Goal: Task Accomplishment & Management: Manage account settings

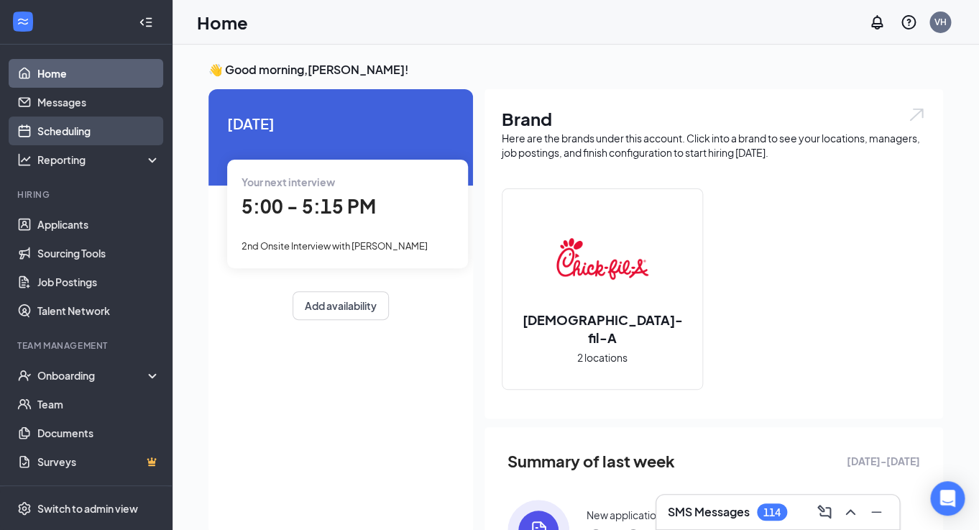
click at [110, 133] on link "Scheduling" at bounding box center [98, 130] width 123 height 29
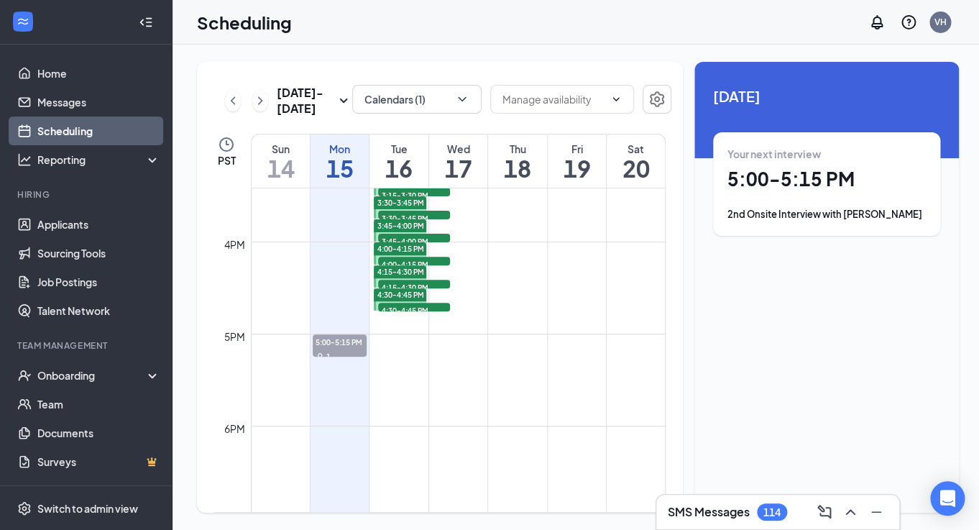
scroll to position [1420, 0]
click at [419, 309] on span "4:30-4:45 PM" at bounding box center [414, 308] width 72 height 14
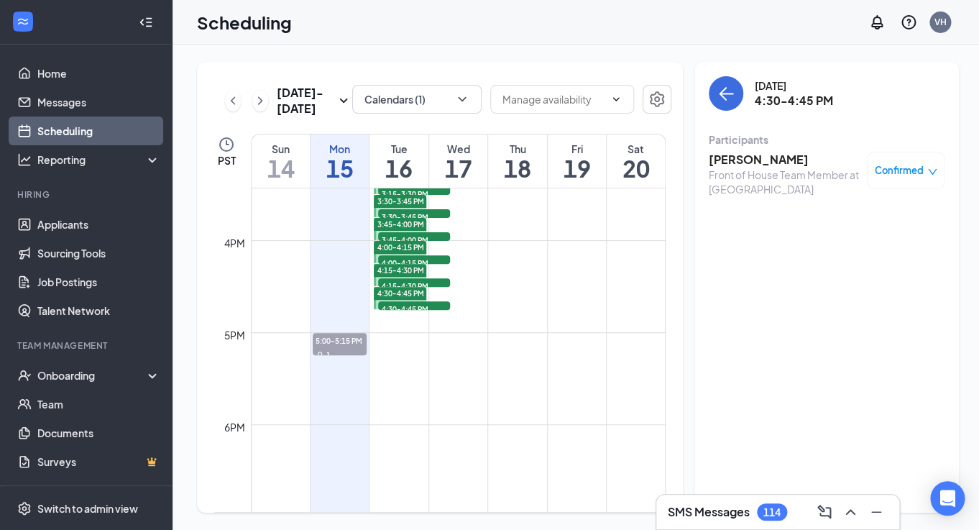
click at [426, 285] on span "4:15-4:30 PM" at bounding box center [414, 285] width 72 height 14
click at [422, 262] on span "4:00-4:15 PM" at bounding box center [414, 262] width 72 height 14
click at [424, 236] on span "3:45-4:00 PM" at bounding box center [414, 239] width 72 height 14
click at [423, 213] on span "3:30-3:45 PM" at bounding box center [414, 216] width 72 height 14
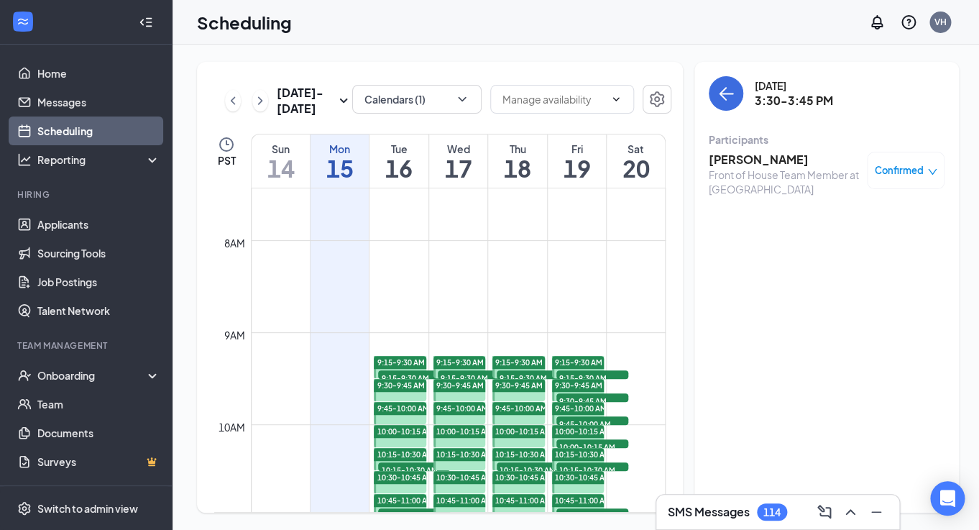
scroll to position [672, 0]
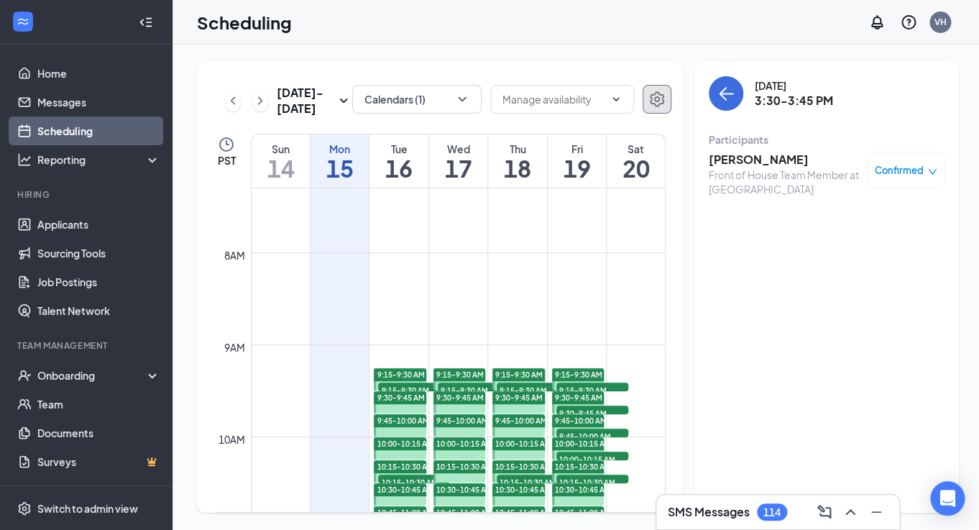
click at [655, 108] on icon "Settings" at bounding box center [656, 99] width 17 height 17
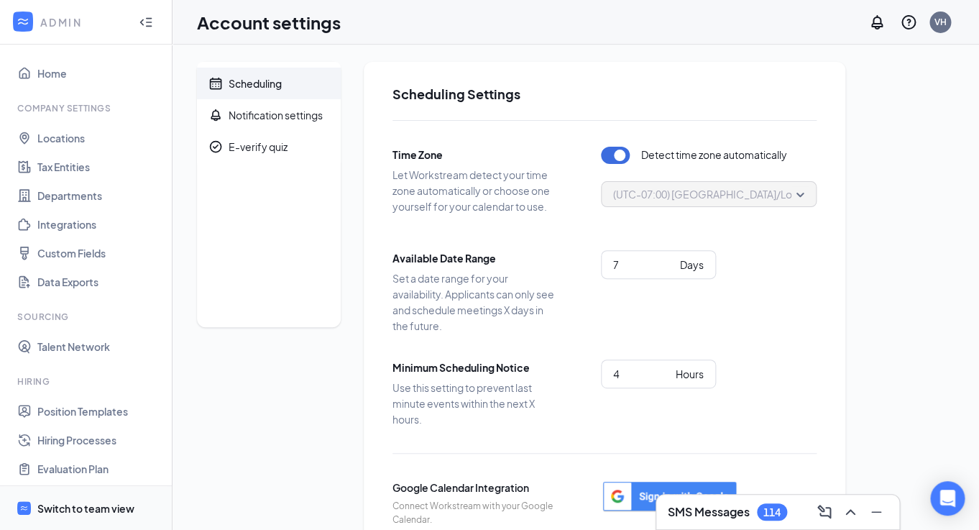
click at [68, 501] on div "Switch to team view" at bounding box center [85, 508] width 97 height 14
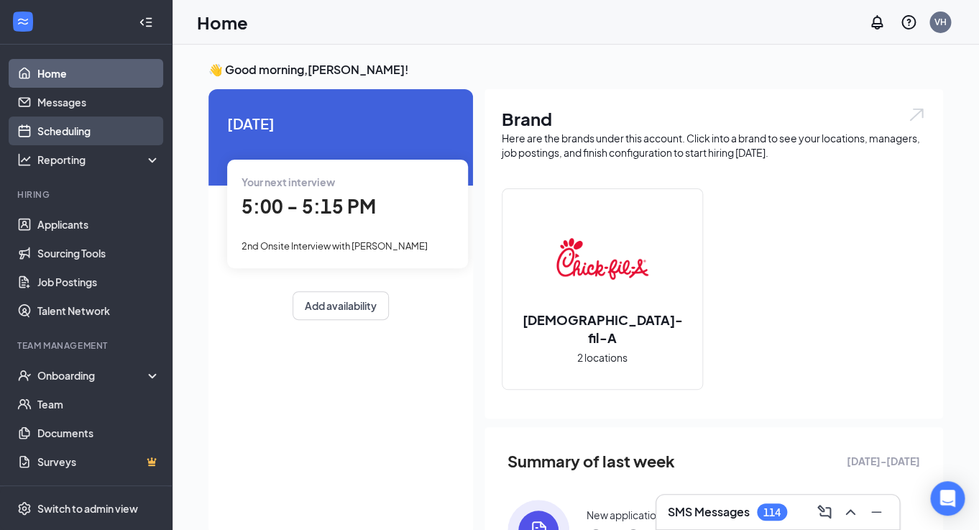
click at [113, 127] on link "Scheduling" at bounding box center [98, 130] width 123 height 29
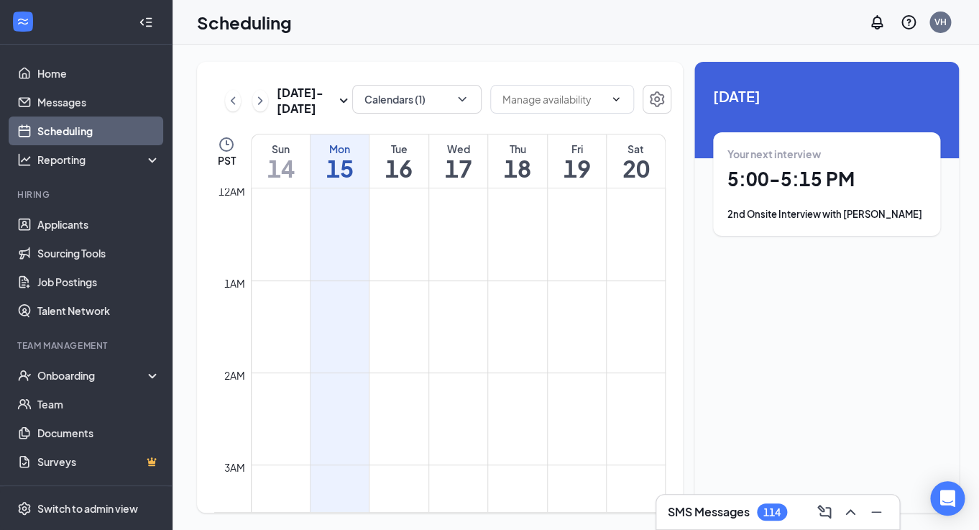
scroll to position [706, 0]
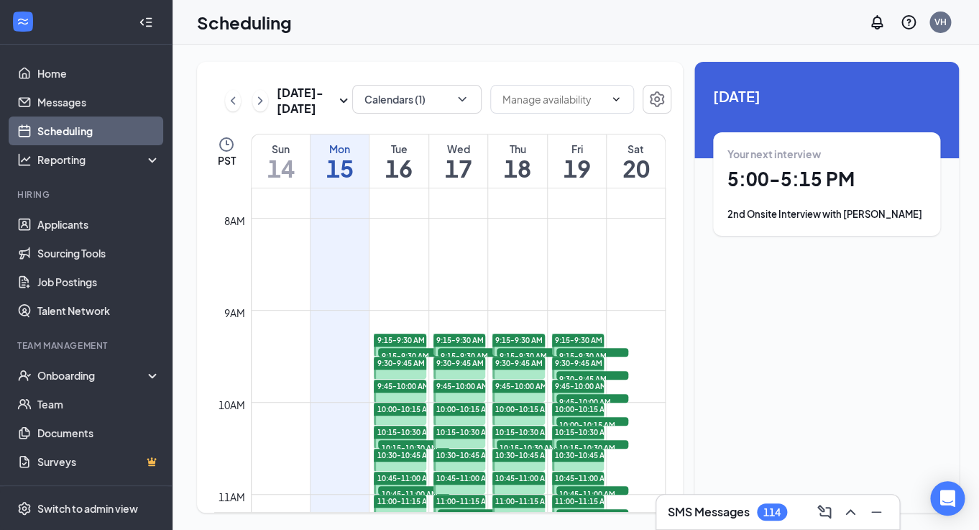
click at [399, 160] on h1 "16" at bounding box center [398, 168] width 58 height 24
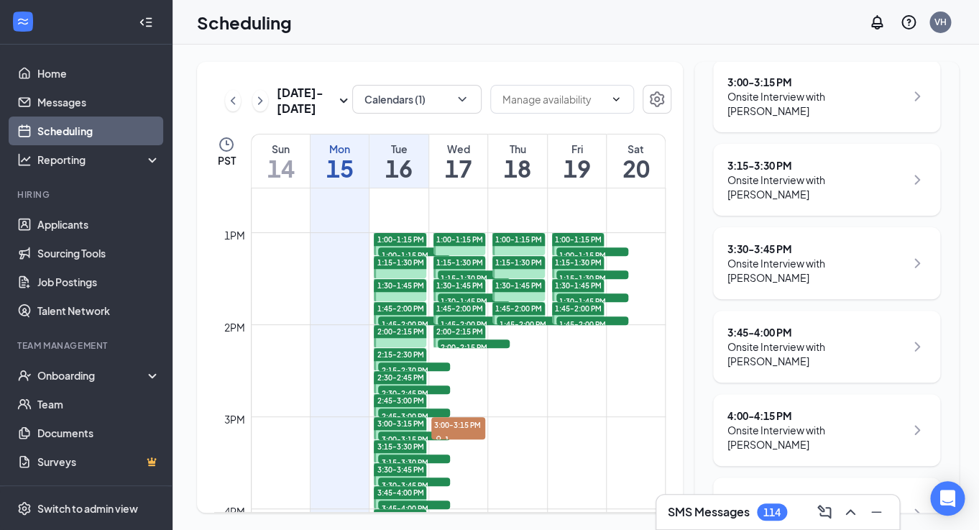
scroll to position [1152, 0]
click at [453, 356] on div "12am 1am 2am 3am 4am 5am 6am 7am 8am 9am 10am 11am 12pm 1pm 2pm 3pm 4pm 5pm 6pm…" at bounding box center [439, 140] width 451 height 2208
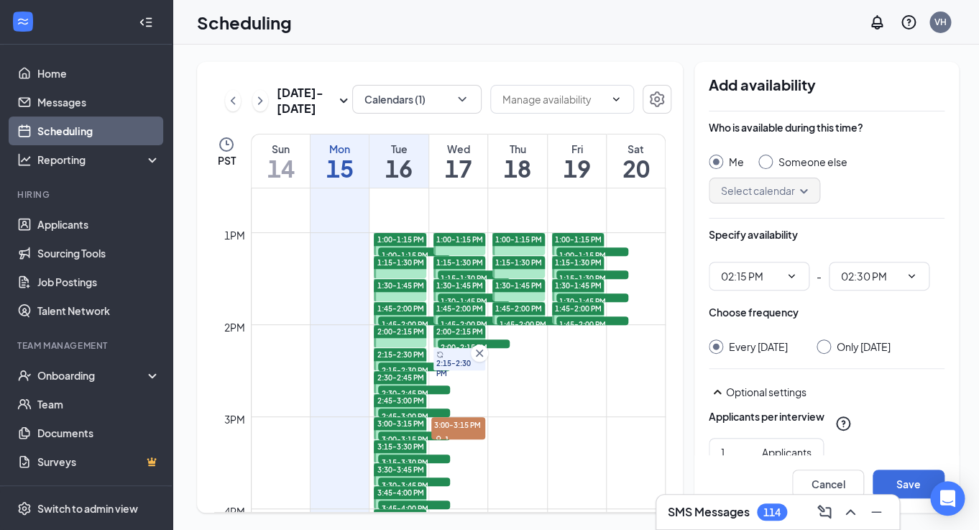
click at [826, 345] on input "Only [DATE]" at bounding box center [821, 344] width 10 height 10
radio input "true"
radio input "false"
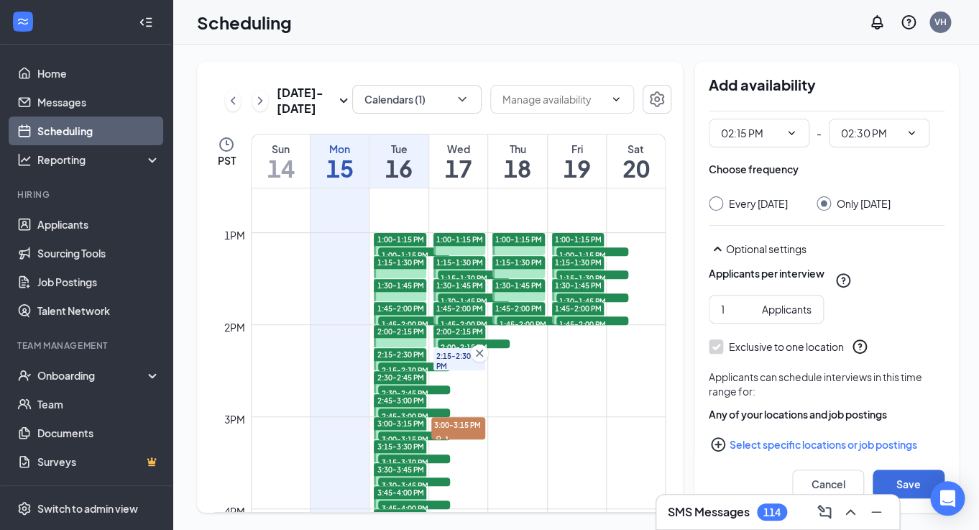
scroll to position [175, 0]
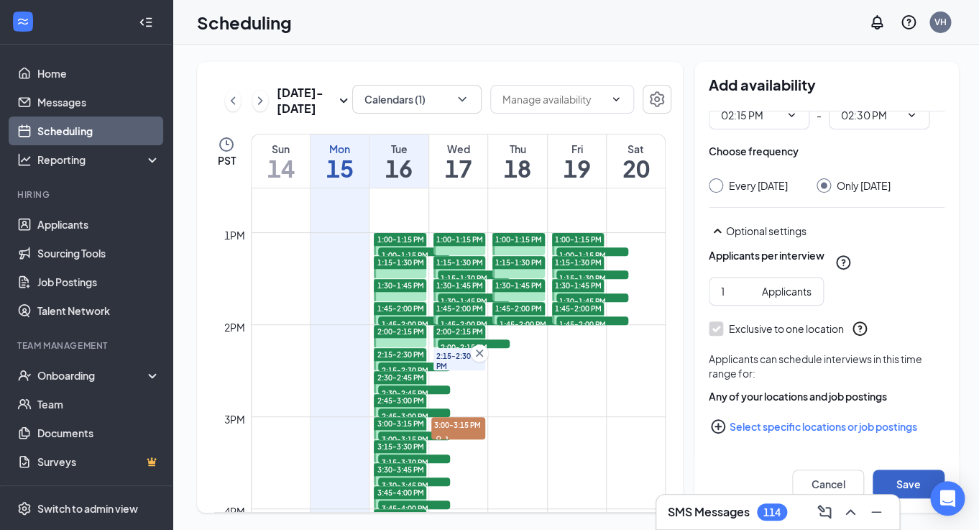
click at [904, 484] on button "Save" at bounding box center [908, 483] width 72 height 29
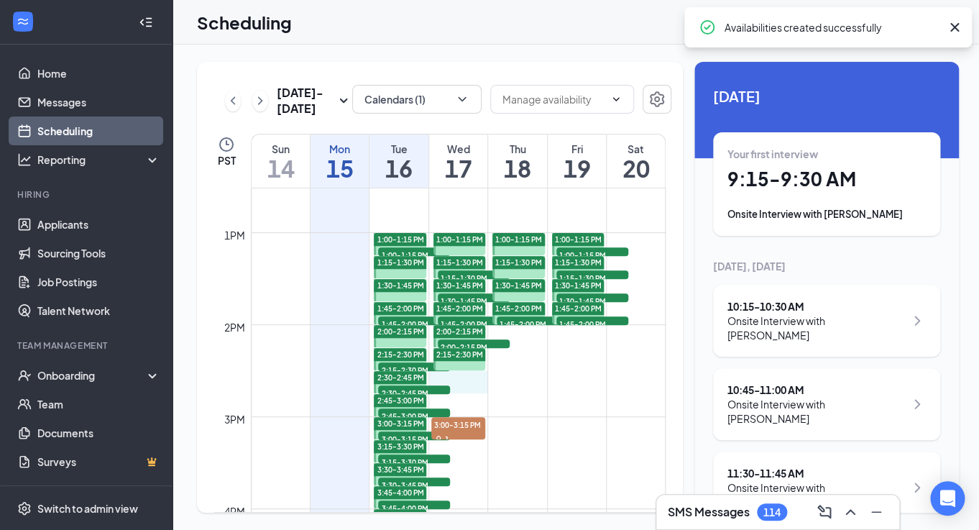
click at [457, 379] on div "12am 1am 2am 3am 4am 5am 6am 7am 8am 9am 10am 11am 12pm 1pm 2pm 3pm 4pm 5pm 6pm…" at bounding box center [439, 140] width 451 height 2208
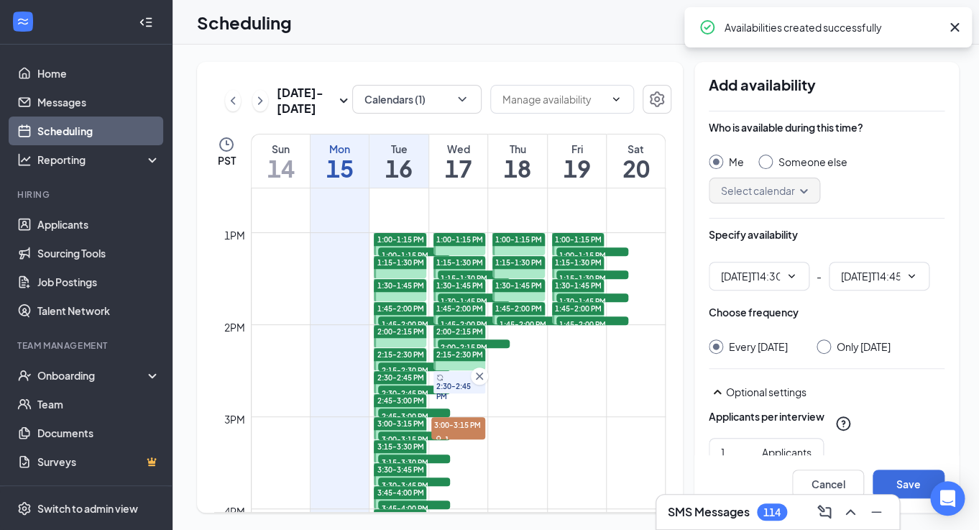
type input "02:30 PM"
type input "02:45 PM"
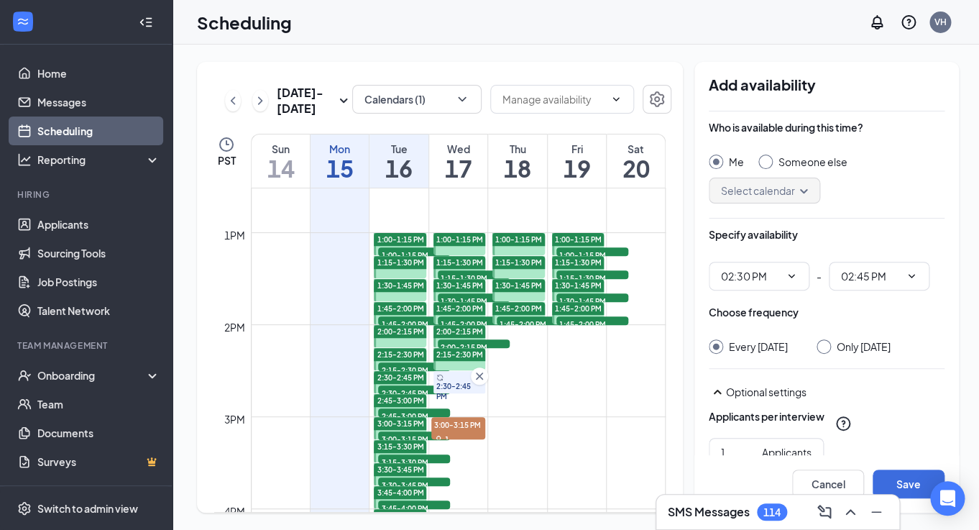
click at [826, 341] on input "Only [DATE]" at bounding box center [821, 344] width 10 height 10
radio input "true"
radio input "false"
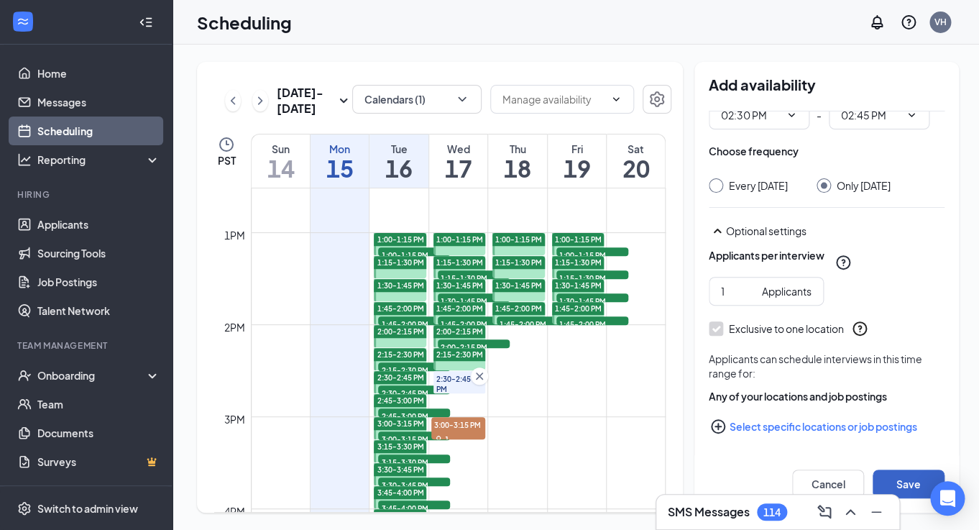
click at [884, 475] on button "Save" at bounding box center [908, 483] width 72 height 29
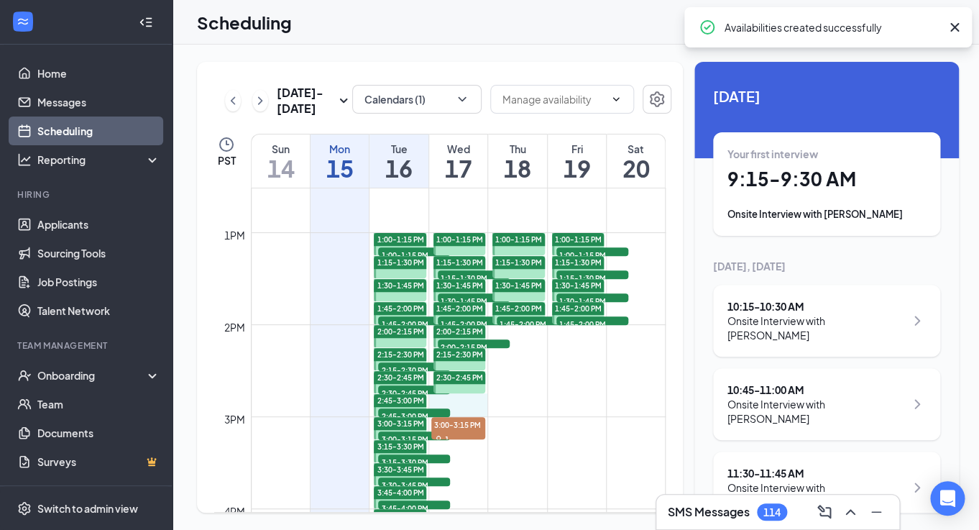
click at [463, 400] on div "12am 1am 2am 3am 4am 5am 6am 7am 8am 9am 10am 11am 12pm 1pm 2pm 3pm 4pm 5pm 6pm…" at bounding box center [439, 140] width 451 height 2208
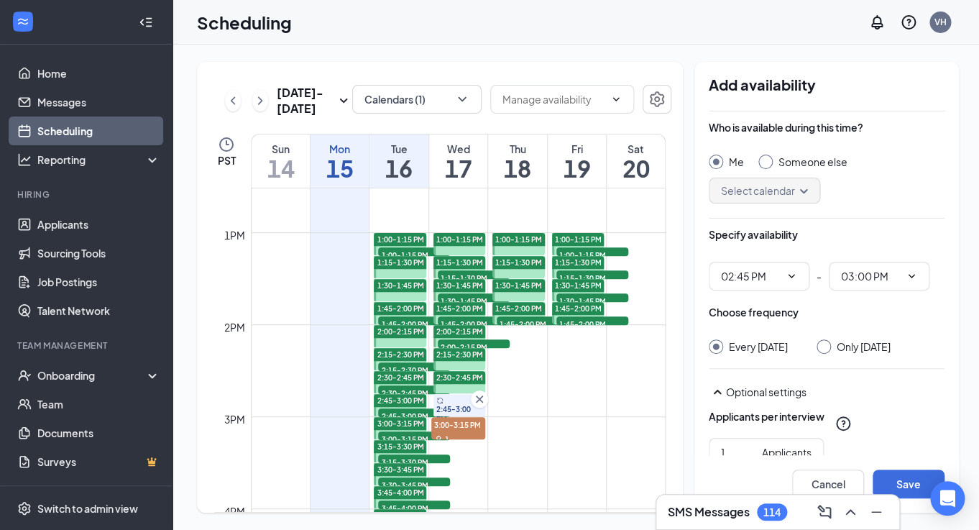
click at [826, 347] on input "Only [DATE]" at bounding box center [821, 344] width 10 height 10
radio input "true"
radio input "false"
click at [909, 479] on button "Save" at bounding box center [908, 483] width 72 height 29
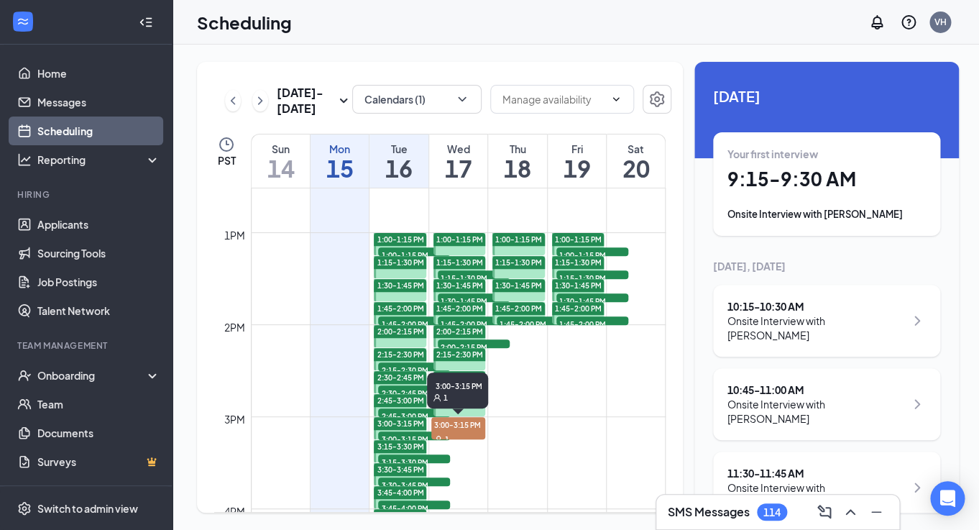
click at [453, 426] on span "3:00-3:15 PM" at bounding box center [458, 424] width 54 height 14
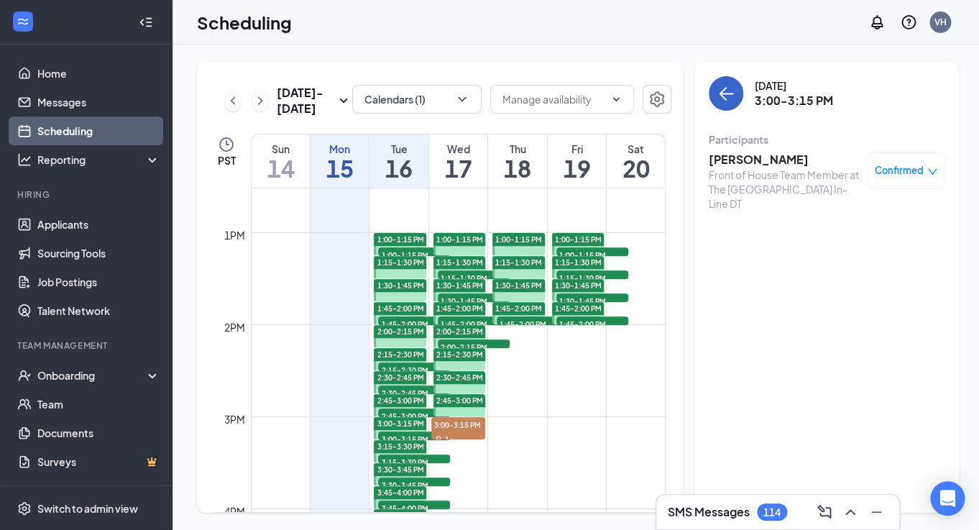
click at [723, 99] on icon "ArrowLeft" at bounding box center [725, 93] width 17 height 17
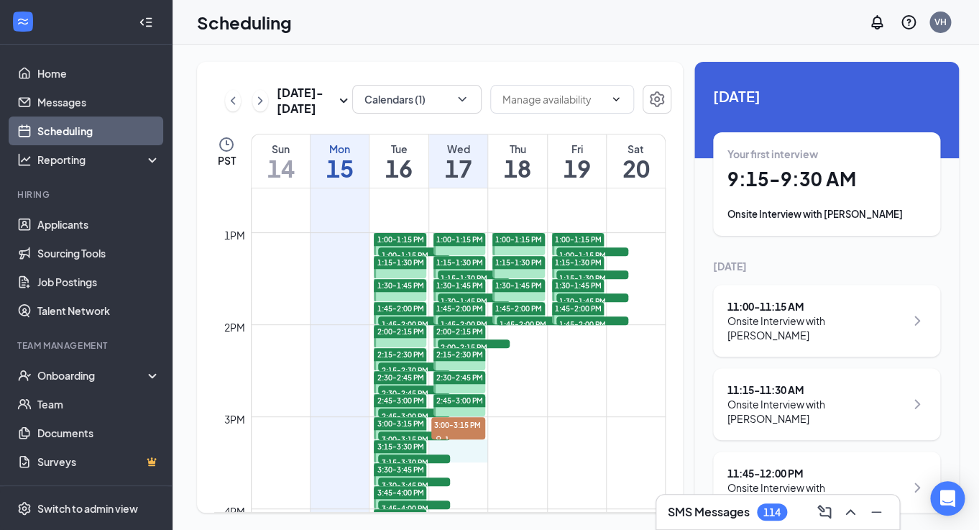
click at [463, 447] on div "12am 1am 2am 3am 4am 5am 6am 7am 8am 9am 10am 11am 12pm 1pm 2pm 3pm 4pm 5pm 6pm…" at bounding box center [439, 140] width 451 height 2208
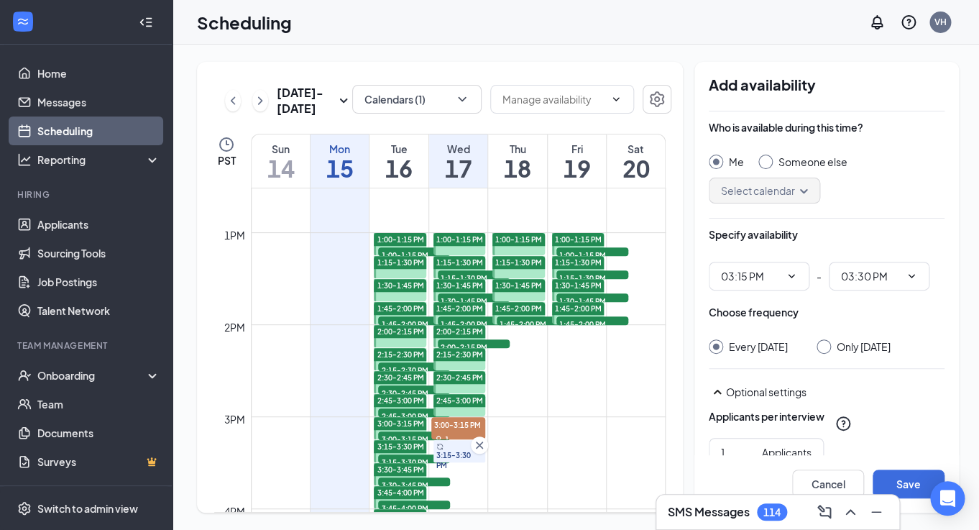
click at [826, 341] on input "Only [DATE]" at bounding box center [821, 344] width 10 height 10
radio input "true"
radio input "false"
click at [900, 476] on button "Save" at bounding box center [908, 483] width 72 height 29
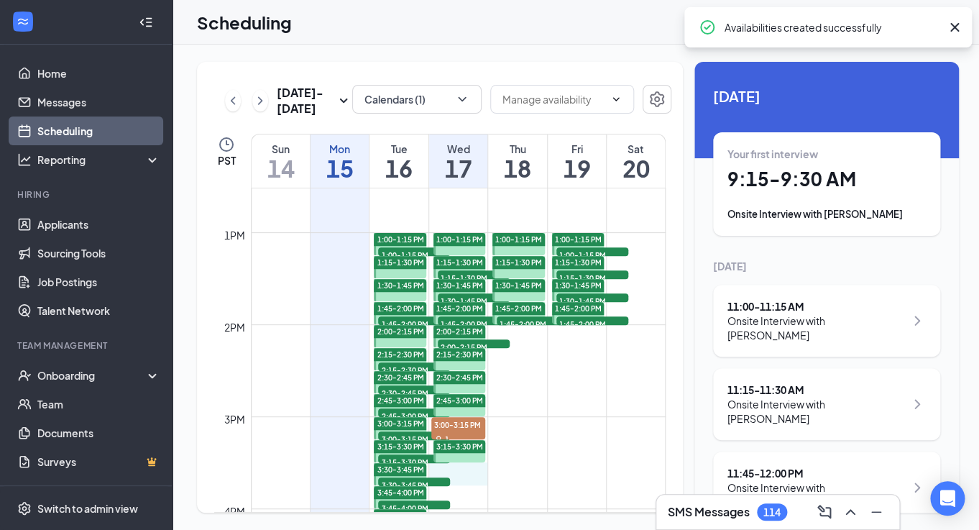
click at [459, 471] on div "12am 1am 2am 3am 4am 5am 6am 7am 8am 9am 10am 11am 12pm 1pm 2pm 3pm 4pm 5pm 6pm…" at bounding box center [439, 140] width 451 height 2208
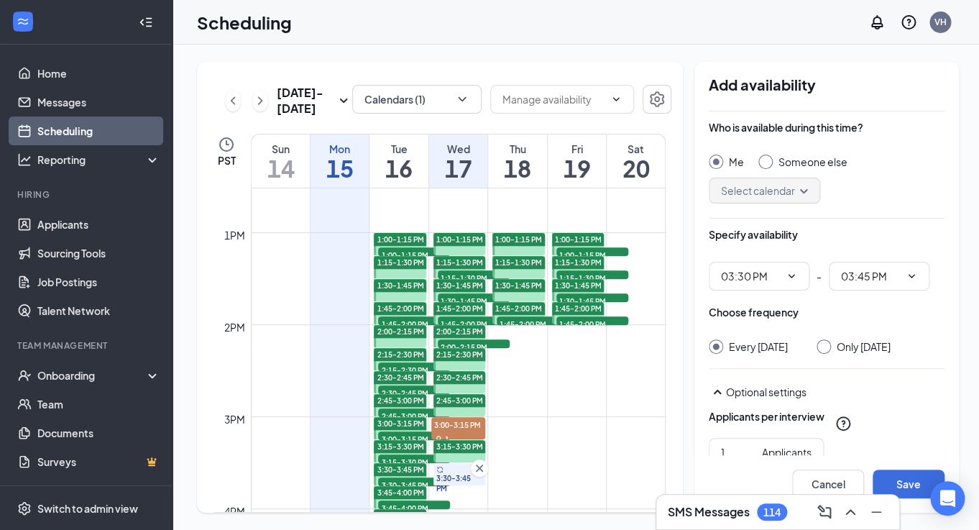
click at [826, 351] on div at bounding box center [823, 346] width 14 height 14
click at [831, 346] on div at bounding box center [823, 346] width 14 height 14
click at [833, 354] on div "Only [DATE]" at bounding box center [853, 346] width 74 height 14
click at [831, 351] on div at bounding box center [823, 346] width 14 height 14
click at [826, 346] on input "Only [DATE]" at bounding box center [821, 344] width 10 height 10
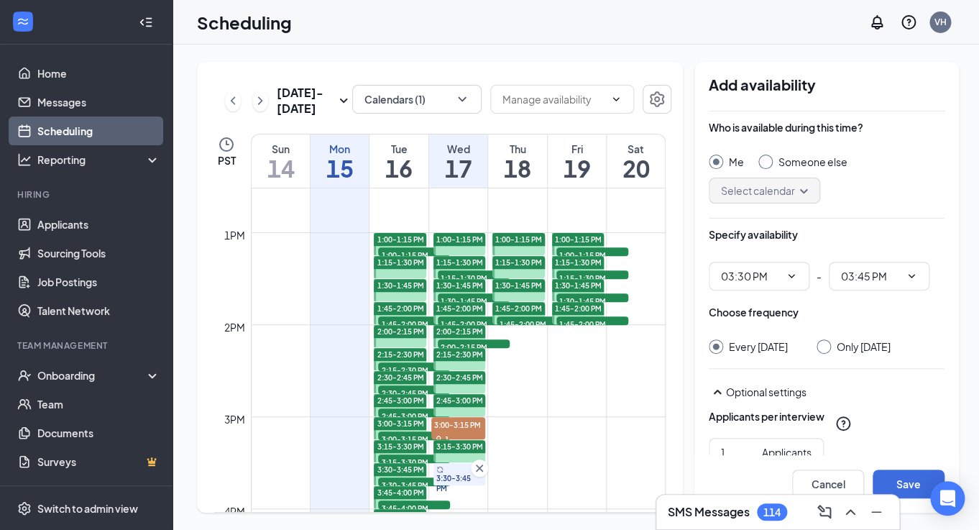
radio input "true"
radio input "false"
click at [903, 481] on button "Save" at bounding box center [908, 483] width 72 height 29
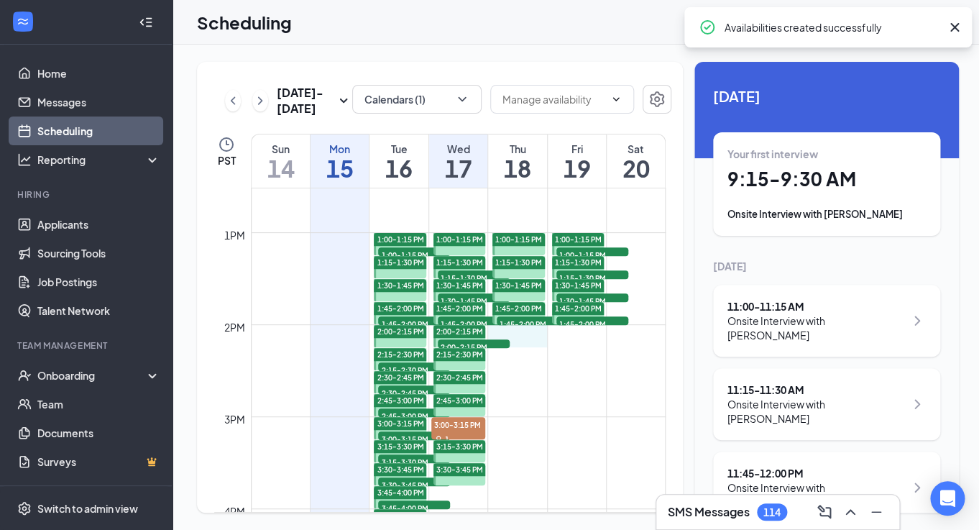
drag, startPoint x: 525, startPoint y: 327, endPoint x: 527, endPoint y: 336, distance: 8.7
click at [527, 336] on div "12am 1am 2am 3am 4am 5am 6am 7am 8am 9am 10am 11am 12pm 1pm 2pm 3pm 4pm 5pm 6pm…" at bounding box center [439, 140] width 451 height 2208
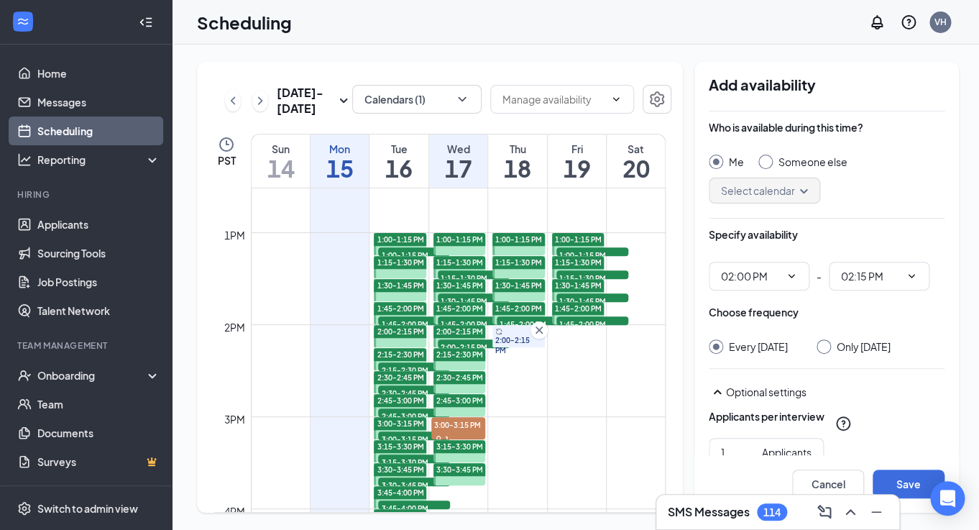
click at [825, 348] on input "Only [DATE]" at bounding box center [821, 344] width 10 height 10
radio input "true"
radio input "false"
click at [893, 473] on button "Save" at bounding box center [908, 483] width 72 height 29
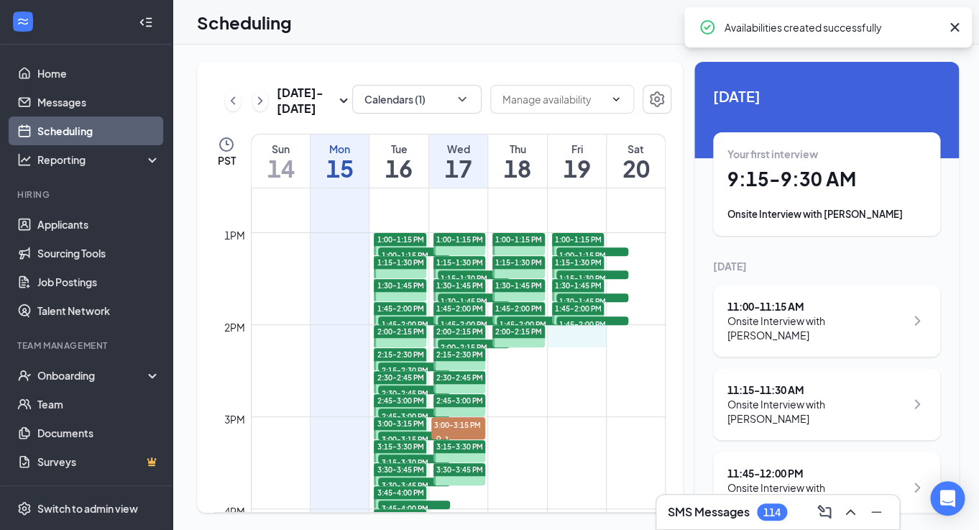
click at [563, 338] on div "12am 1am 2am 3am 4am 5am 6am 7am 8am 9am 10am 11am 12pm 1pm 2pm 3pm 4pm 5pm 6pm…" at bounding box center [439, 140] width 451 height 2208
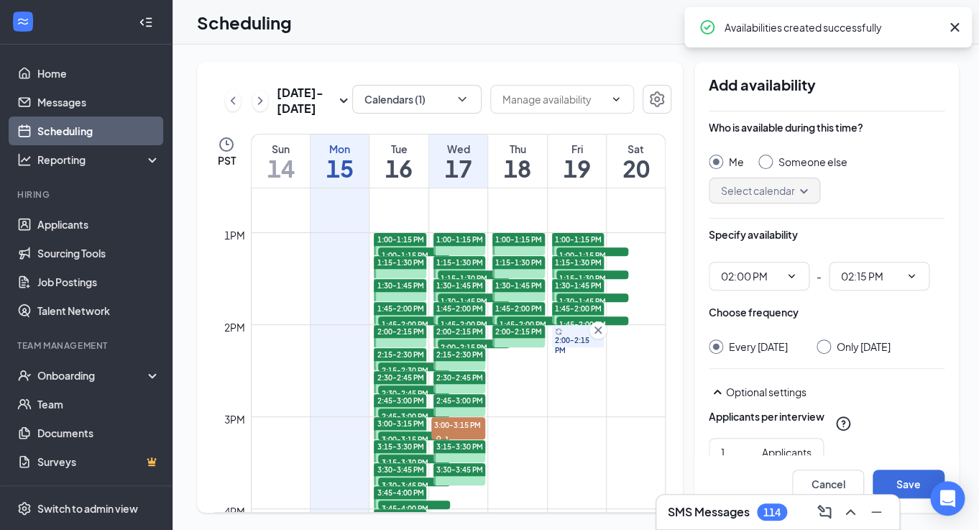
click at [820, 345] on input "Only [DATE]" at bounding box center [821, 344] width 10 height 10
radio input "true"
radio input "false"
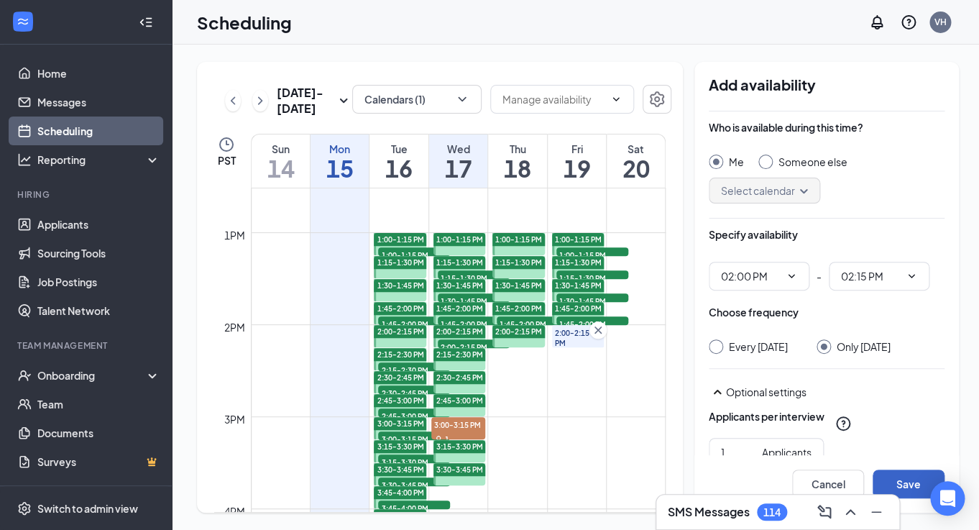
click at [918, 486] on button "Save" at bounding box center [908, 483] width 72 height 29
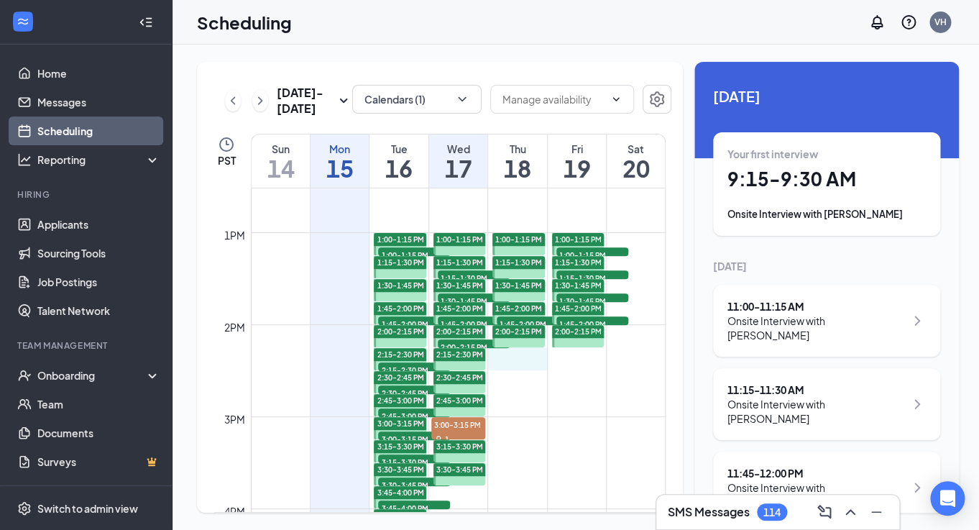
drag, startPoint x: 514, startPoint y: 349, endPoint x: 517, endPoint y: 361, distance: 12.0
click at [517, 361] on div "12am 1am 2am 3am 4am 5am 6am 7am 8am 9am 10am 11am 12pm 1pm 2pm 3pm 4pm 5pm 6pm…" at bounding box center [439, 140] width 451 height 2208
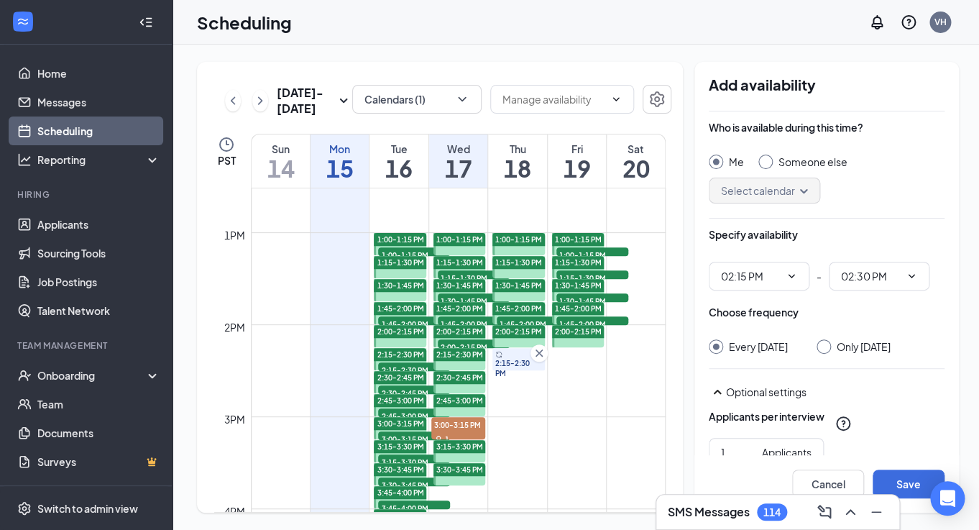
click at [827, 351] on div at bounding box center [823, 346] width 14 height 14
click at [826, 346] on input "Only [DATE]" at bounding box center [821, 344] width 10 height 10
radio input "true"
radio input "false"
click at [907, 485] on button "Save" at bounding box center [908, 483] width 72 height 29
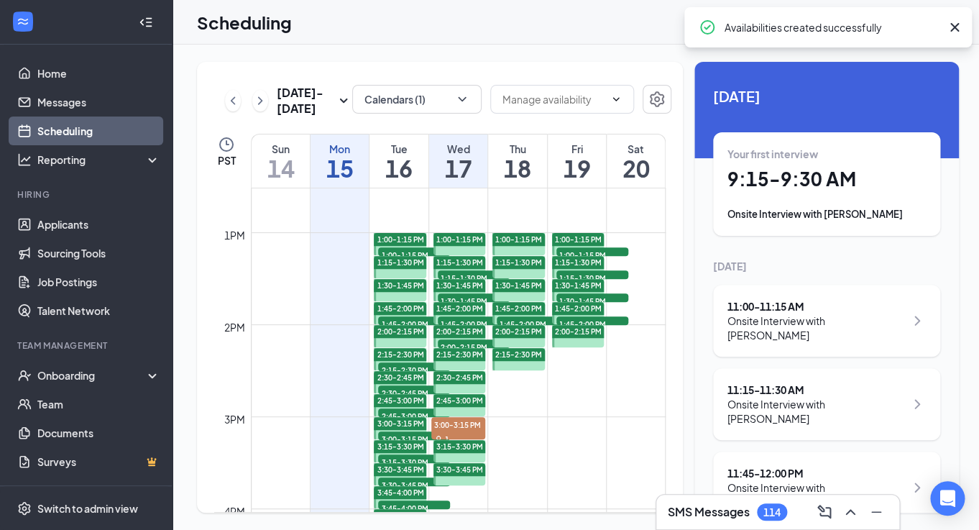
click at [561, 357] on div "12am 1am 2am 3am 4am 5am 6am 7am 8am 9am 10am 11am 12pm 1pm 2pm 3pm 4pm 5pm 6pm…" at bounding box center [439, 140] width 451 height 2208
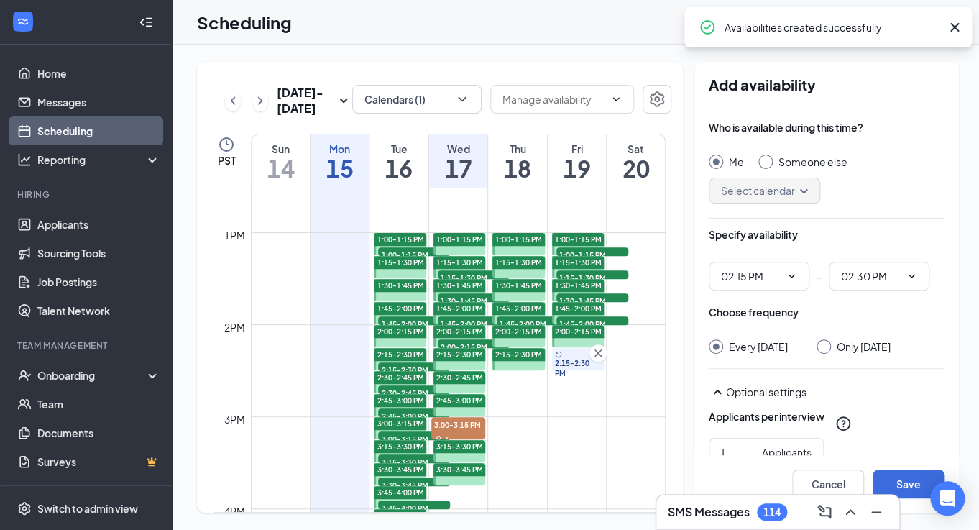
click at [816, 348] on input "Only [DATE]" at bounding box center [821, 344] width 10 height 10
radio input "true"
radio input "false"
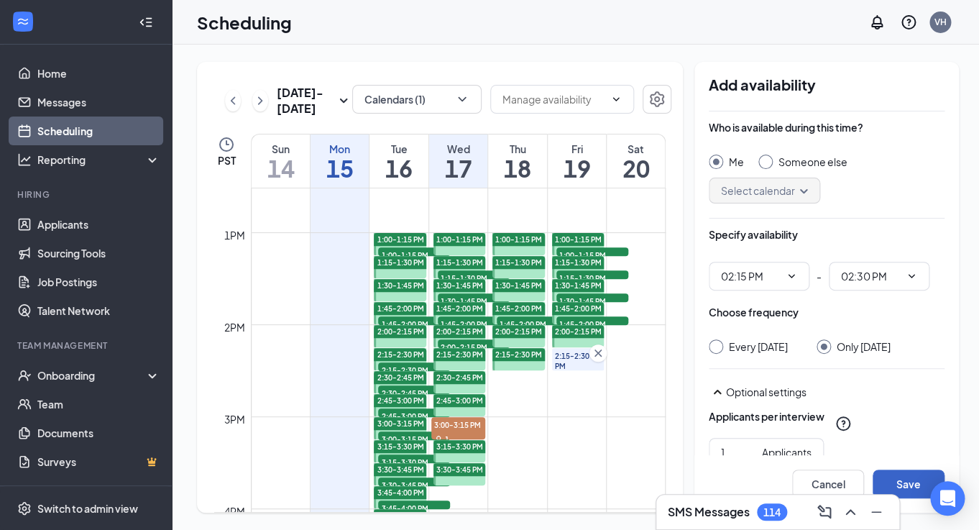
click at [899, 481] on button "Save" at bounding box center [908, 483] width 72 height 29
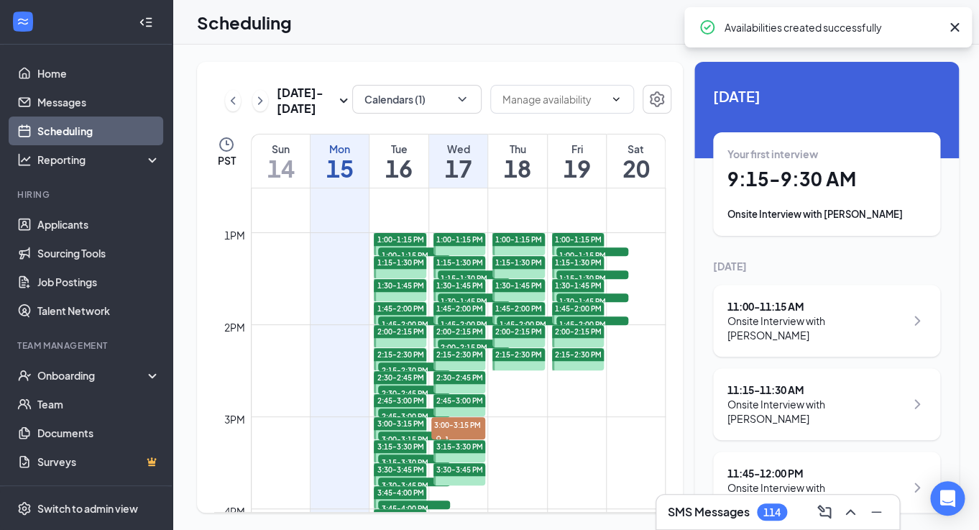
click at [520, 381] on div "12am 1am 2am 3am 4am 5am 6am 7am 8am 9am 10am 11am 12pm 1pm 2pm 3pm 4pm 5pm 6pm…" at bounding box center [439, 140] width 451 height 2208
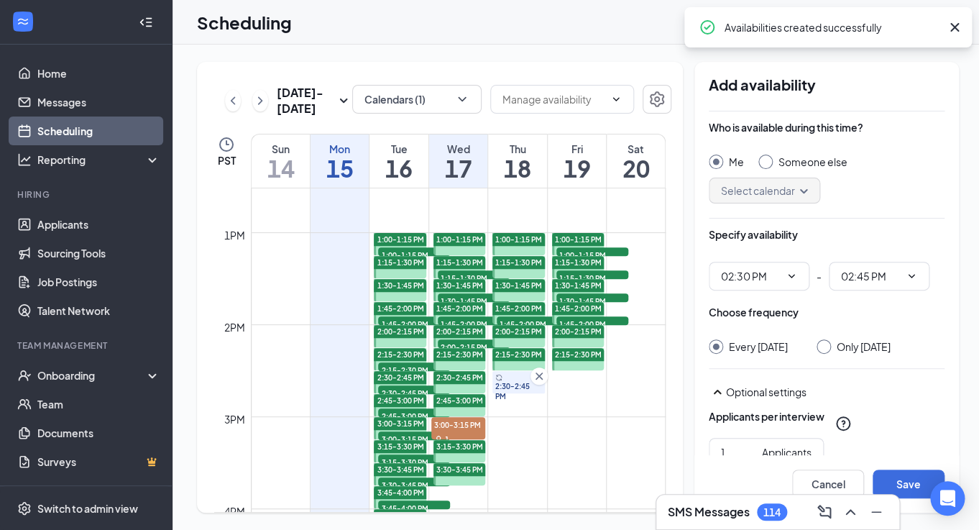
click at [826, 345] on input "Only [DATE]" at bounding box center [821, 344] width 10 height 10
radio input "true"
radio input "false"
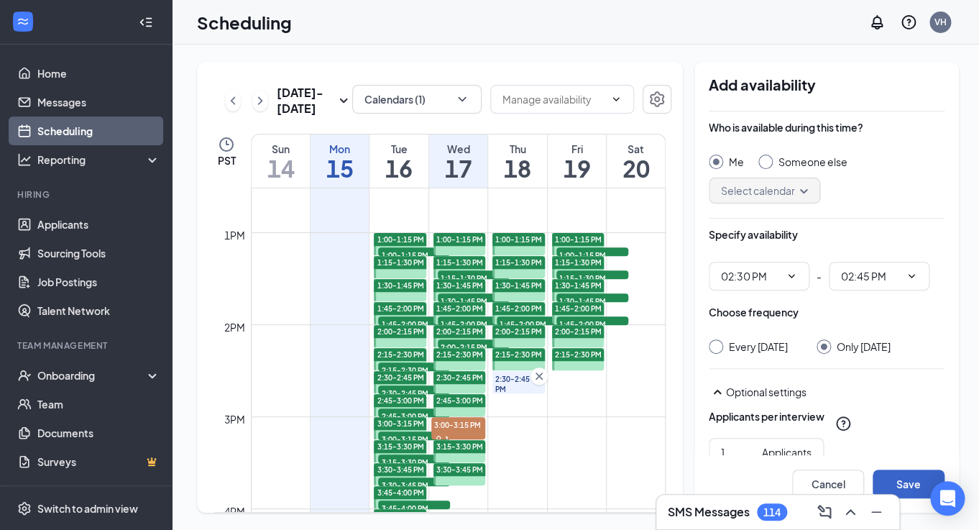
click at [914, 481] on button "Save" at bounding box center [908, 483] width 72 height 29
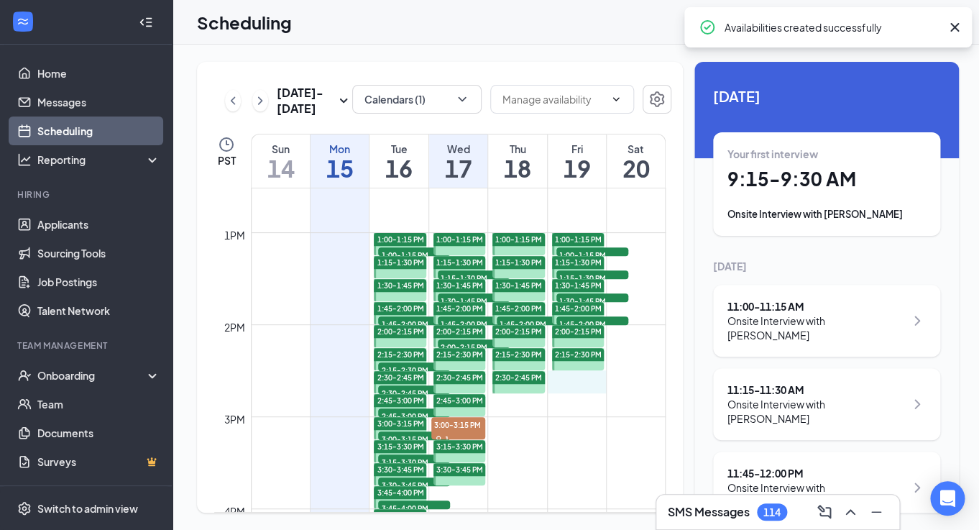
drag, startPoint x: 576, startPoint y: 376, endPoint x: 577, endPoint y: 384, distance: 8.7
click at [577, 385] on div "12am 1am 2am 3am 4am 5am 6am 7am 8am 9am 10am 11am 12pm 1pm 2pm 3pm 4pm 5pm 6pm…" at bounding box center [439, 140] width 451 height 2208
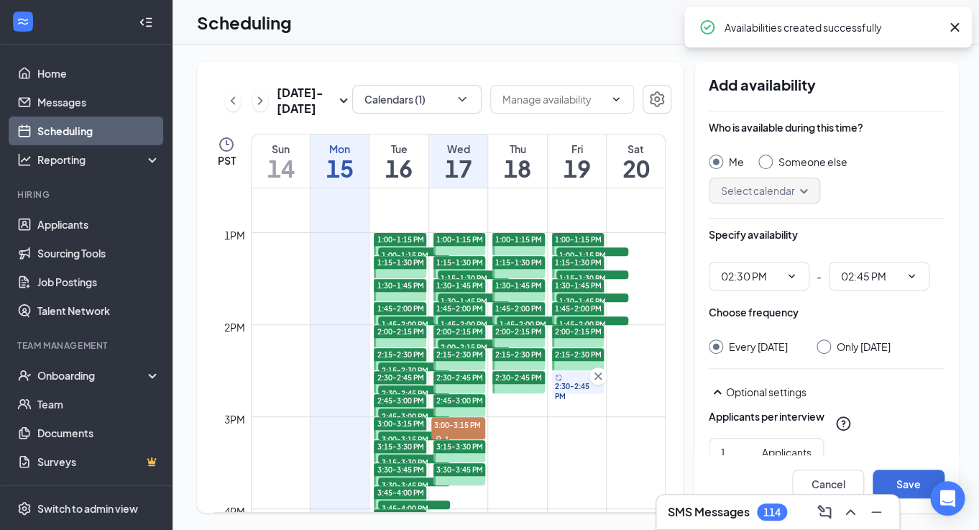
click at [816, 346] on input "Only [DATE]" at bounding box center [821, 344] width 10 height 10
radio input "true"
radio input "false"
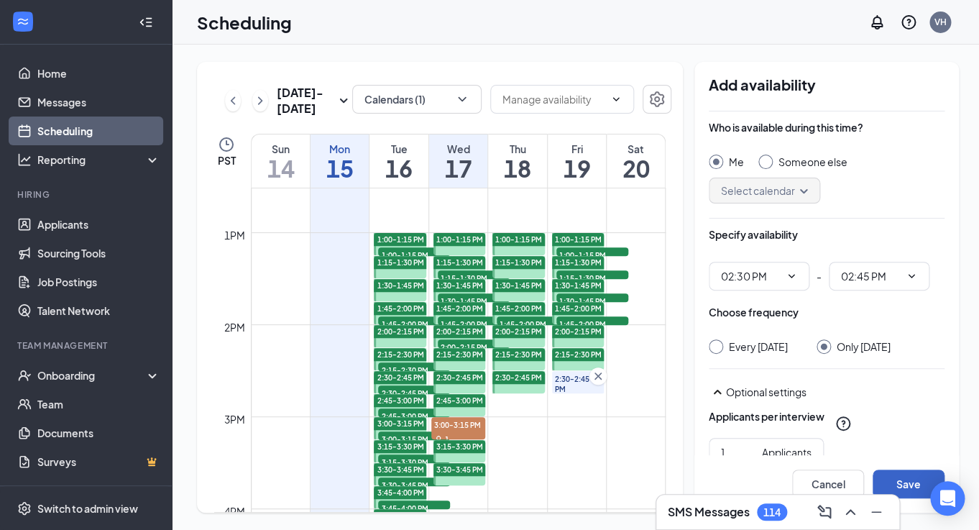
click at [896, 481] on button "Save" at bounding box center [908, 483] width 72 height 29
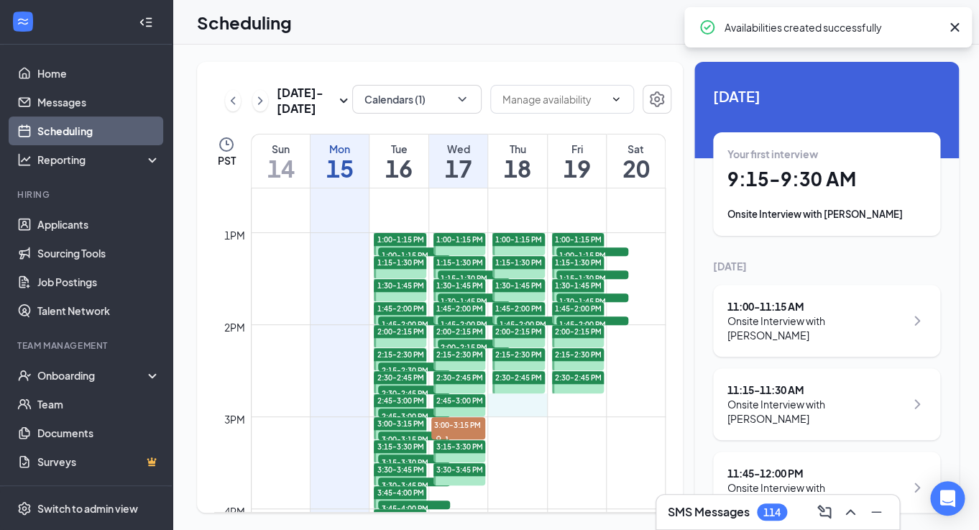
click at [504, 410] on div "12am 1am 2am 3am 4am 5am 6am 7am 8am 9am 10am 11am 12pm 1pm 2pm 3pm 4pm 5pm 6pm…" at bounding box center [439, 140] width 451 height 2208
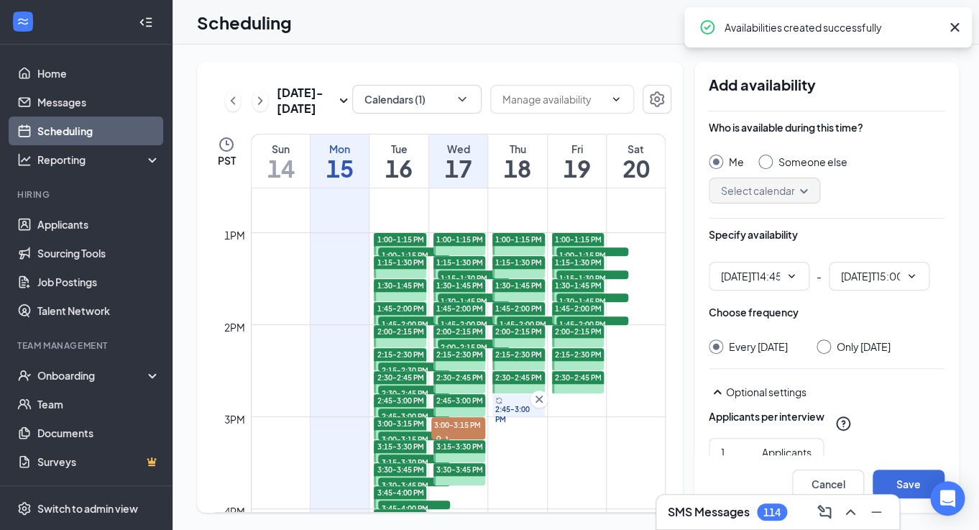
type input "02:45 PM"
type input "03:00 PM"
click at [824, 344] on input "Only [DATE]" at bounding box center [821, 344] width 10 height 10
radio input "true"
radio input "false"
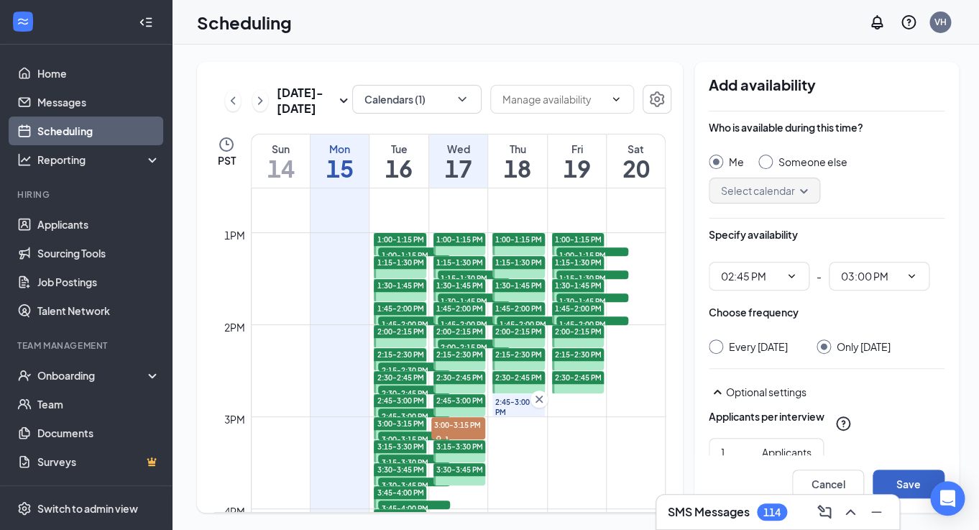
click at [890, 481] on button "Save" at bounding box center [908, 483] width 72 height 29
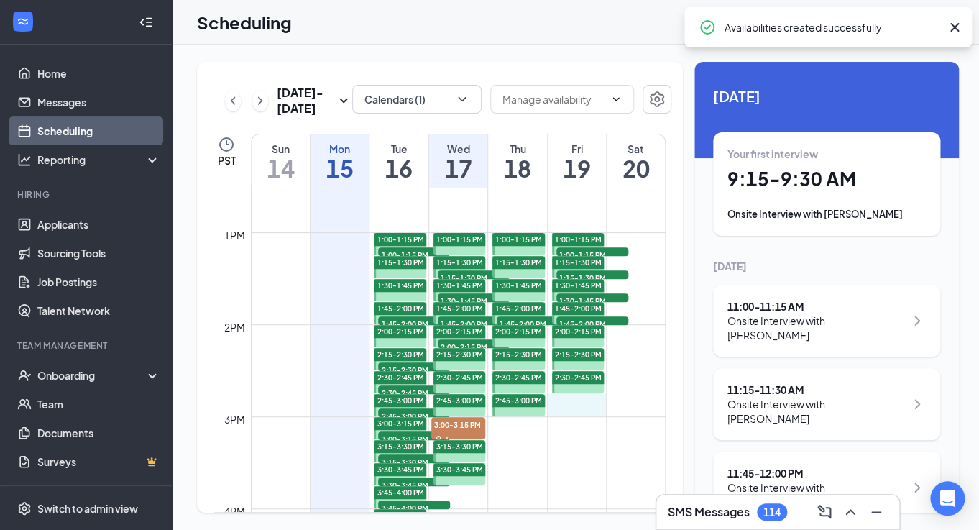
click at [560, 405] on div "12am 1am 2am 3am 4am 5am 6am 7am 8am 9am 10am 11am 12pm 1pm 2pm 3pm 4pm 5pm 6pm…" at bounding box center [439, 140] width 451 height 2208
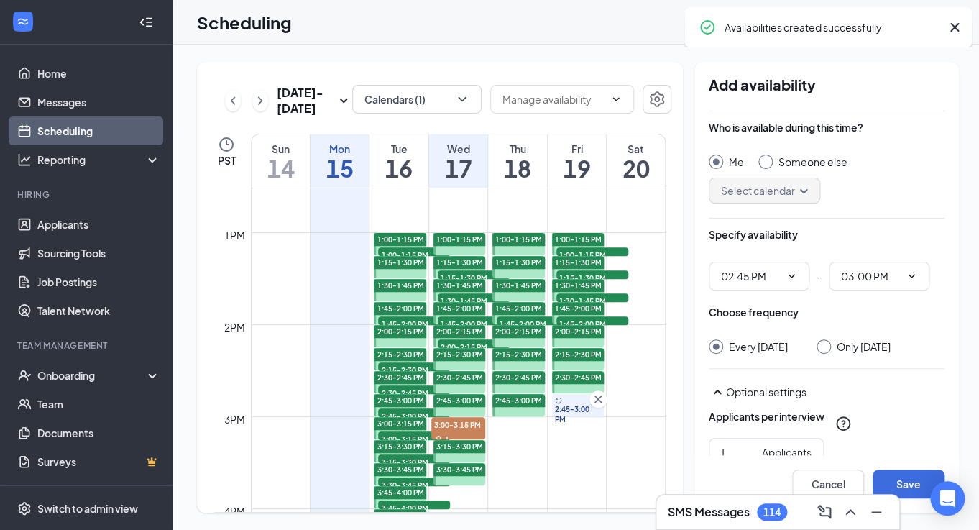
click at [816, 348] on input "Only [DATE]" at bounding box center [821, 344] width 10 height 10
radio input "true"
radio input "false"
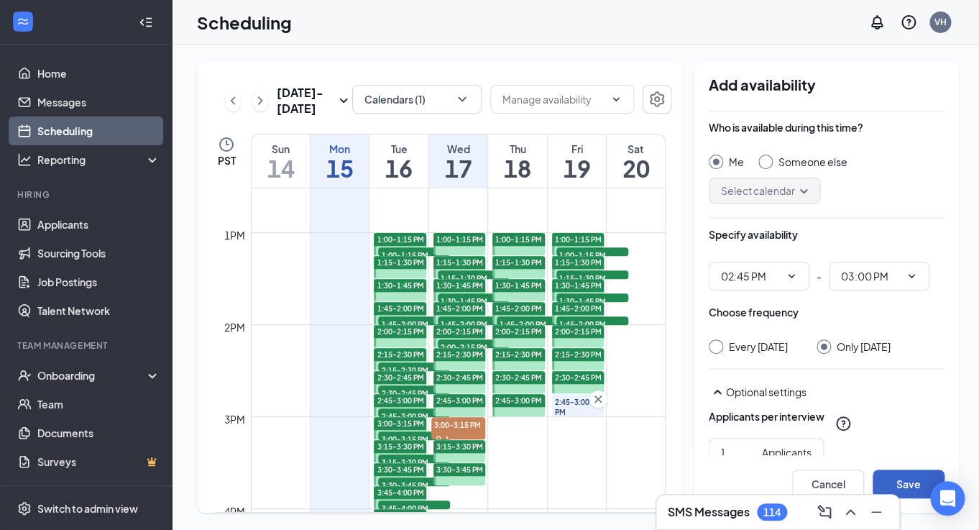
click at [879, 478] on button "Save" at bounding box center [908, 483] width 72 height 29
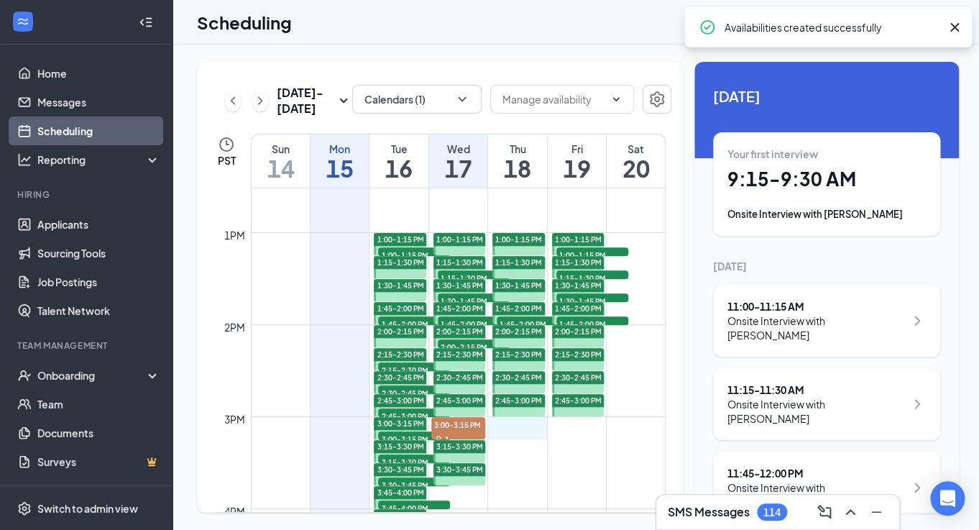
click at [520, 430] on div "12am 1am 2am 3am 4am 5am 6am 7am 8am 9am 10am 11am 12pm 1pm 2pm 3pm 4pm 5pm 6pm…" at bounding box center [439, 140] width 451 height 2208
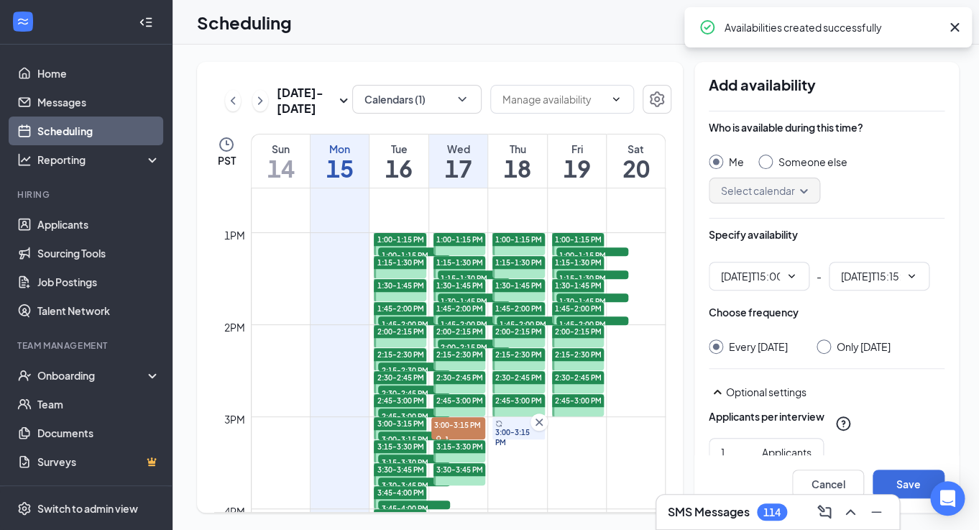
type input "03:00 PM"
type input "03:15 PM"
click at [826, 343] on input "Only [DATE]" at bounding box center [821, 344] width 10 height 10
radio input "true"
radio input "false"
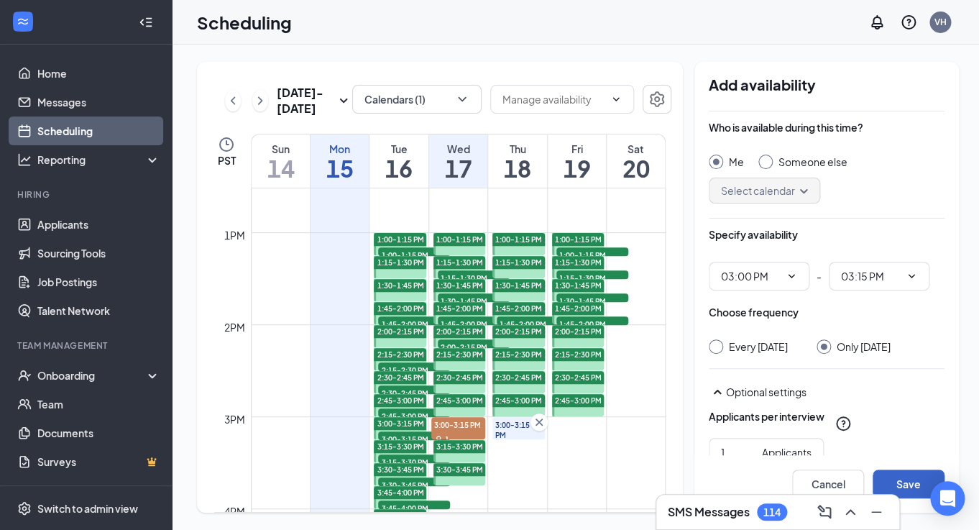
click at [902, 484] on button "Save" at bounding box center [908, 483] width 72 height 29
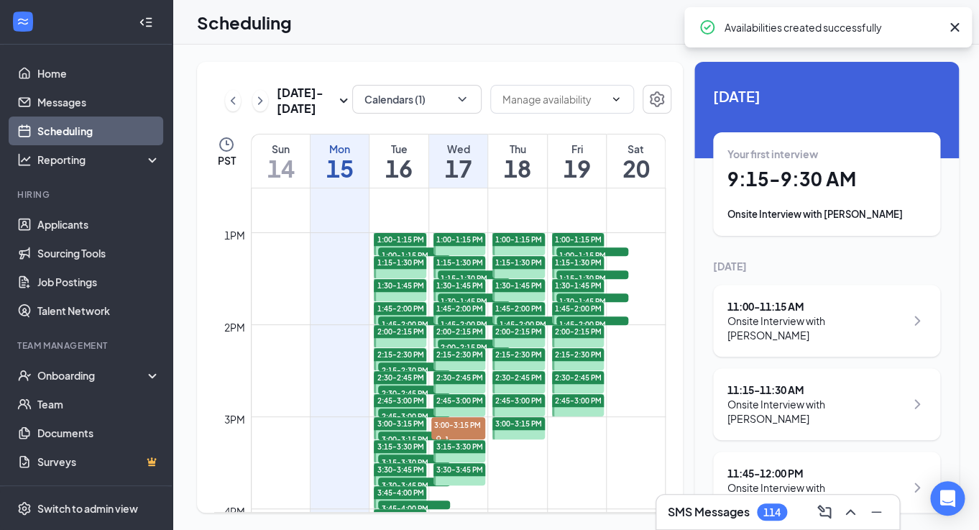
click at [573, 430] on div "12am 1am 2am 3am 4am 5am 6am 7am 8am 9am 10am 11am 12pm 1pm 2pm 3pm 4pm 5pm 6pm…" at bounding box center [439, 140] width 451 height 2208
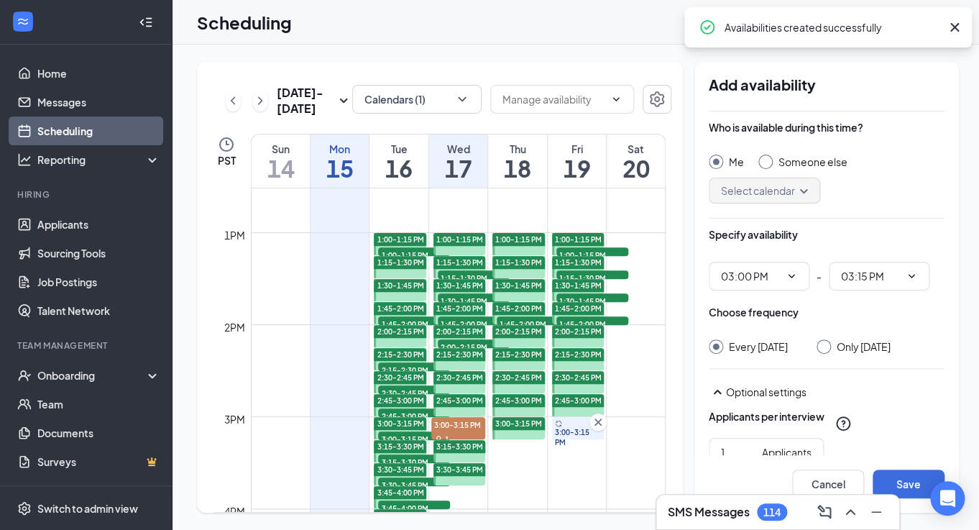
click at [816, 347] on input "Only [DATE]" at bounding box center [821, 344] width 10 height 10
radio input "true"
radio input "false"
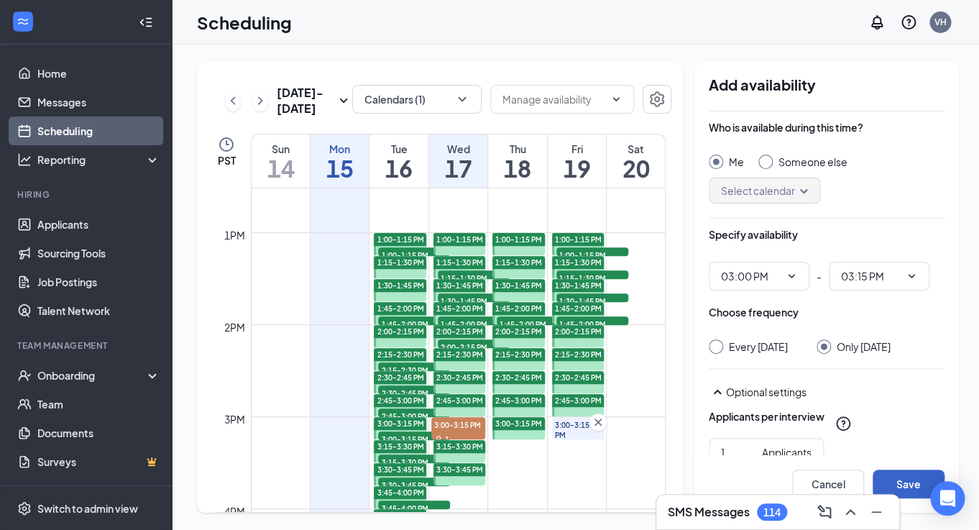
click at [907, 481] on button "Save" at bounding box center [908, 483] width 72 height 29
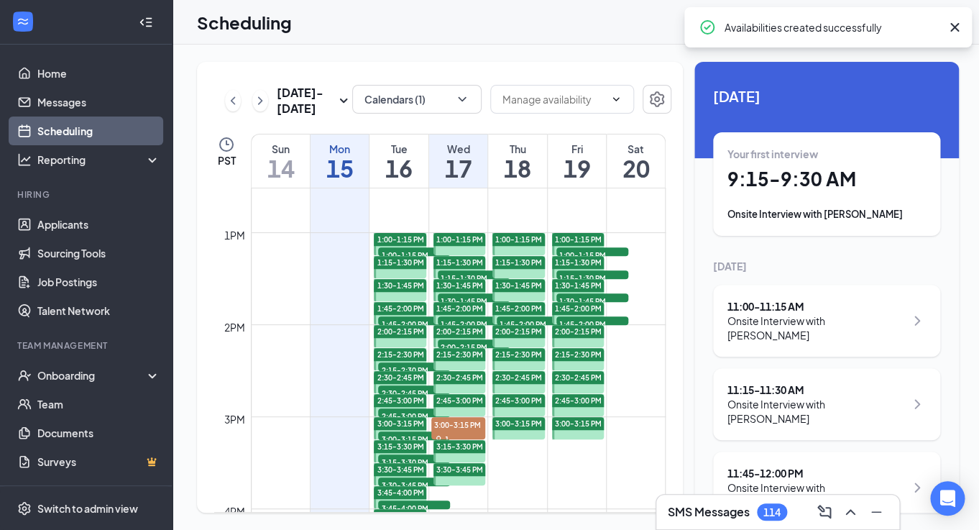
click at [509, 449] on td at bounding box center [458, 450] width 415 height 23
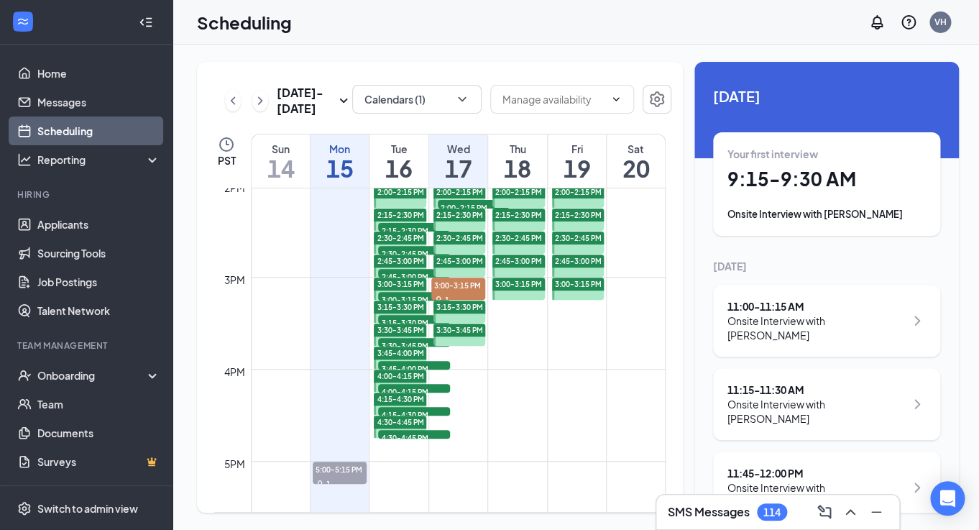
scroll to position [1309, 0]
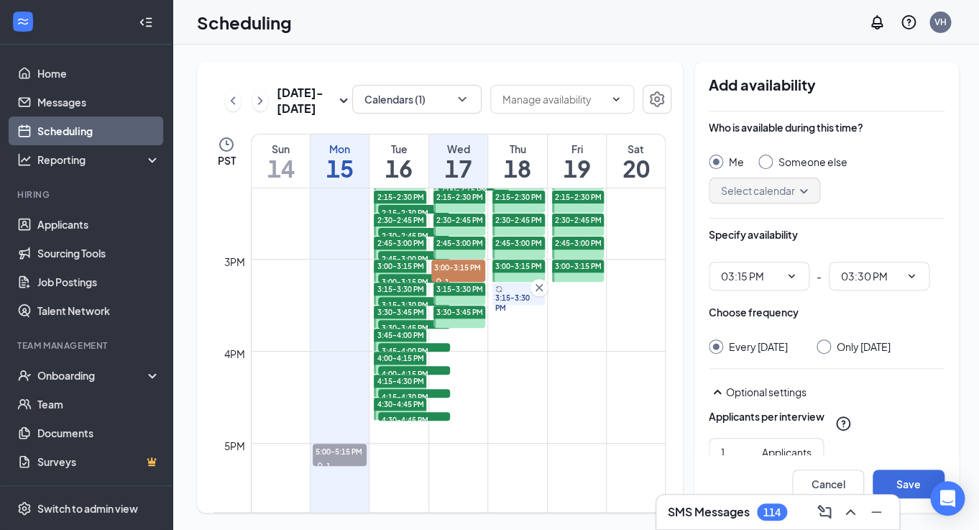
click at [831, 346] on div at bounding box center [823, 346] width 14 height 14
click at [826, 349] on input "Only [DATE]" at bounding box center [821, 344] width 10 height 10
radio input "true"
radio input "false"
click at [897, 476] on button "Save" at bounding box center [908, 483] width 72 height 29
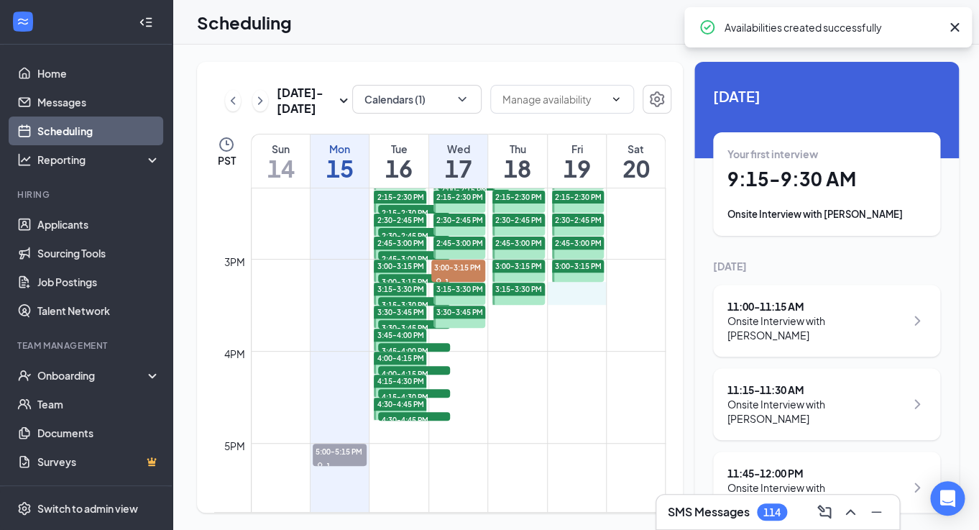
drag, startPoint x: 573, startPoint y: 283, endPoint x: 573, endPoint y: 300, distance: 16.5
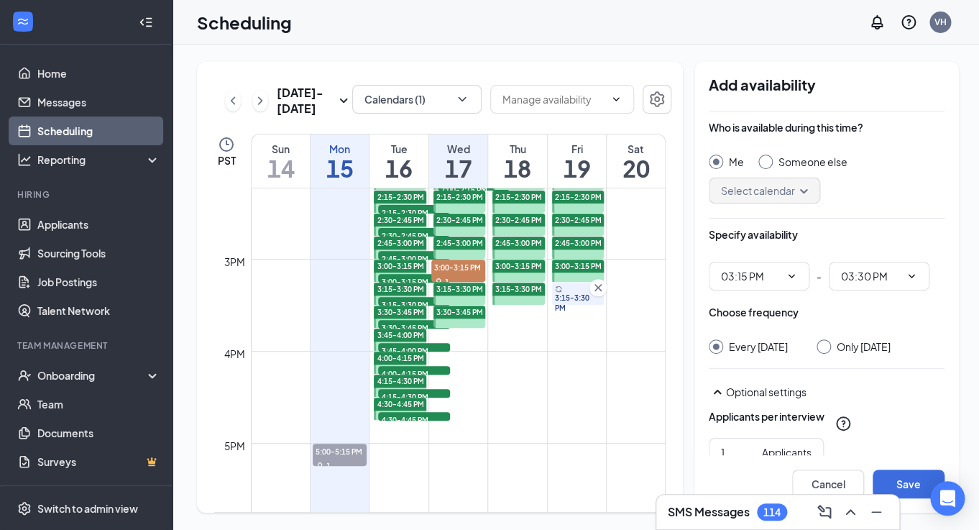
click at [819, 347] on input "Only [DATE]" at bounding box center [821, 344] width 10 height 10
radio input "true"
radio input "false"
click at [923, 481] on button "Save" at bounding box center [908, 483] width 72 height 29
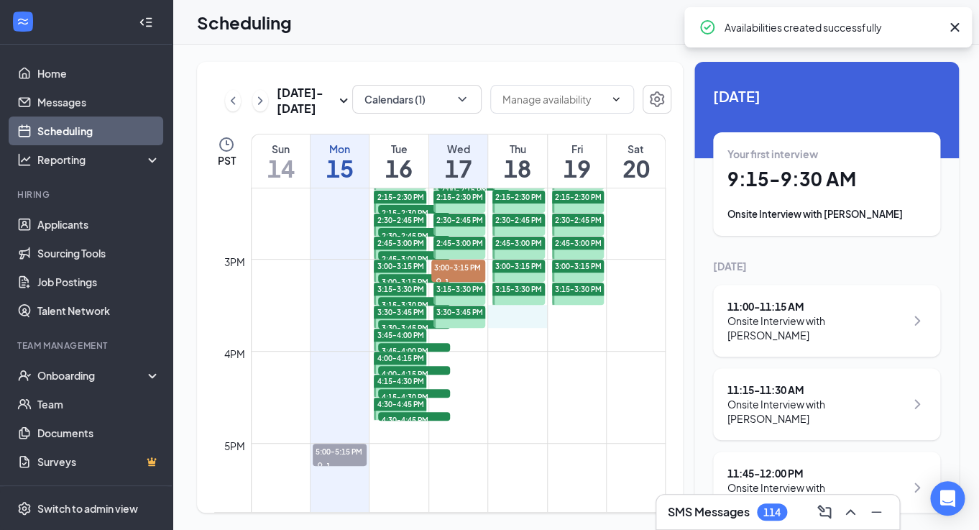
drag, startPoint x: 510, startPoint y: 308, endPoint x: 510, endPoint y: 318, distance: 10.1
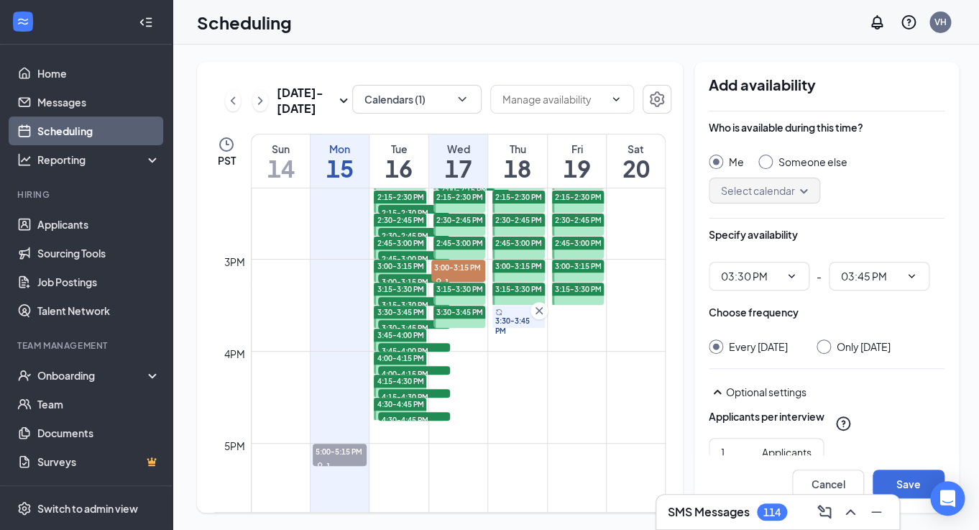
click at [826, 345] on input "Only [DATE]" at bounding box center [821, 344] width 10 height 10
radio input "true"
radio input "false"
click at [905, 481] on button "Save" at bounding box center [908, 483] width 72 height 29
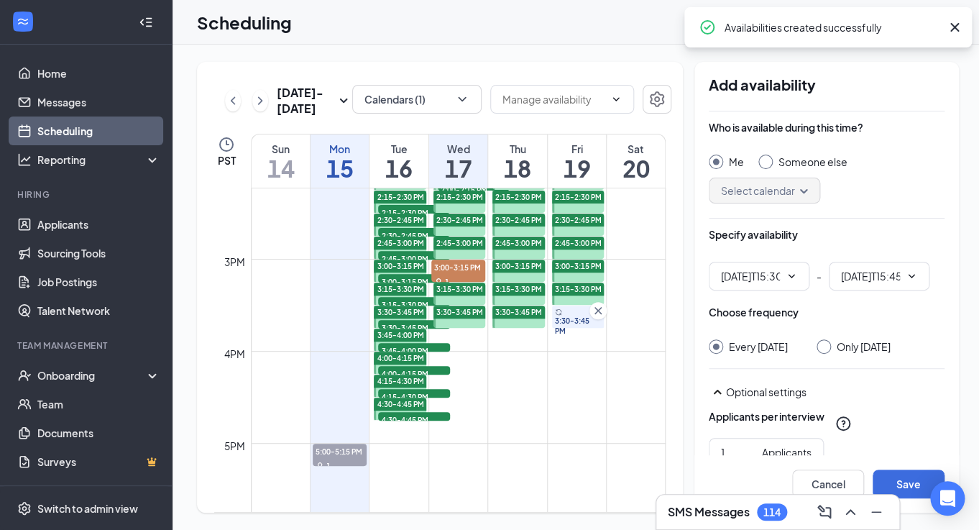
type input "03:30 PM"
type input "03:45 PM"
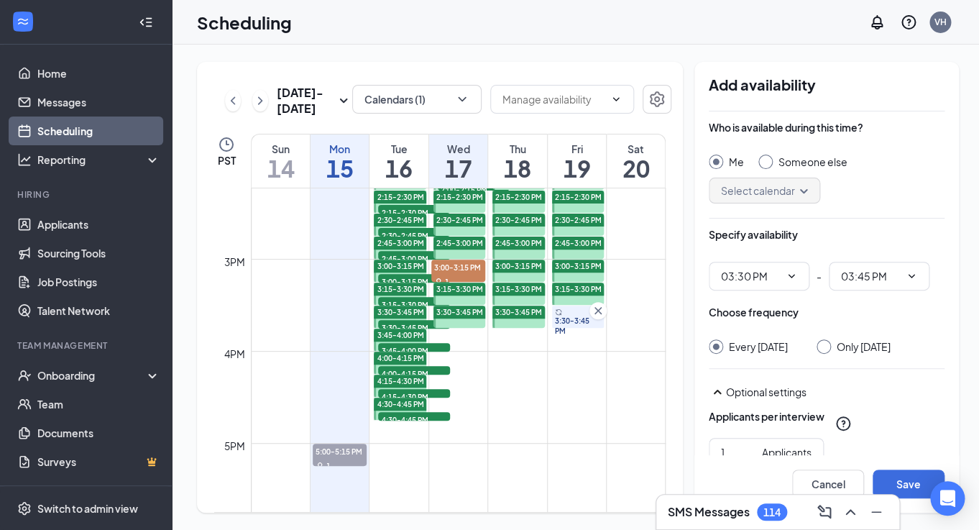
click at [818, 346] on input "Only [DATE]" at bounding box center [821, 344] width 10 height 10
radio input "true"
radio input "false"
click at [906, 478] on button "Save" at bounding box center [908, 483] width 72 height 29
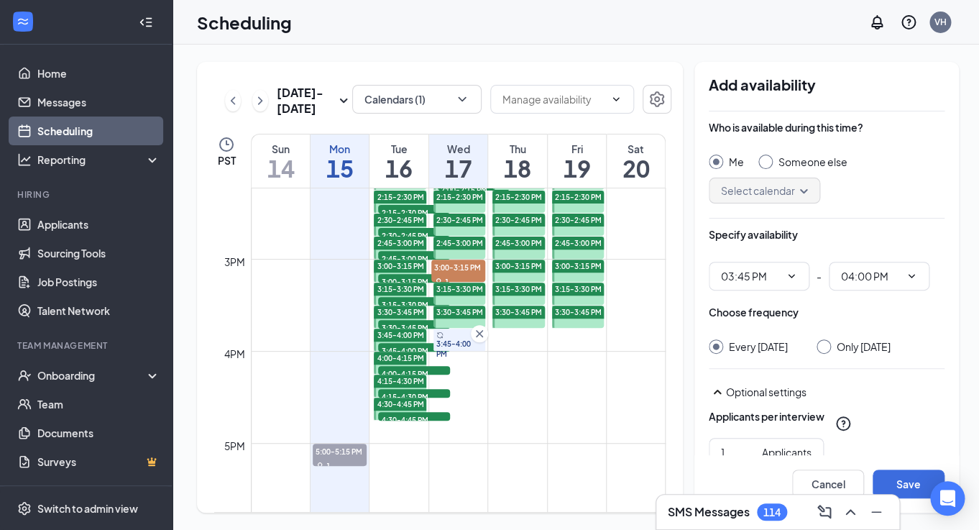
click at [826, 344] on input "Only [DATE]" at bounding box center [821, 344] width 10 height 10
radio input "true"
radio input "false"
click at [895, 482] on button "Save" at bounding box center [908, 483] width 72 height 29
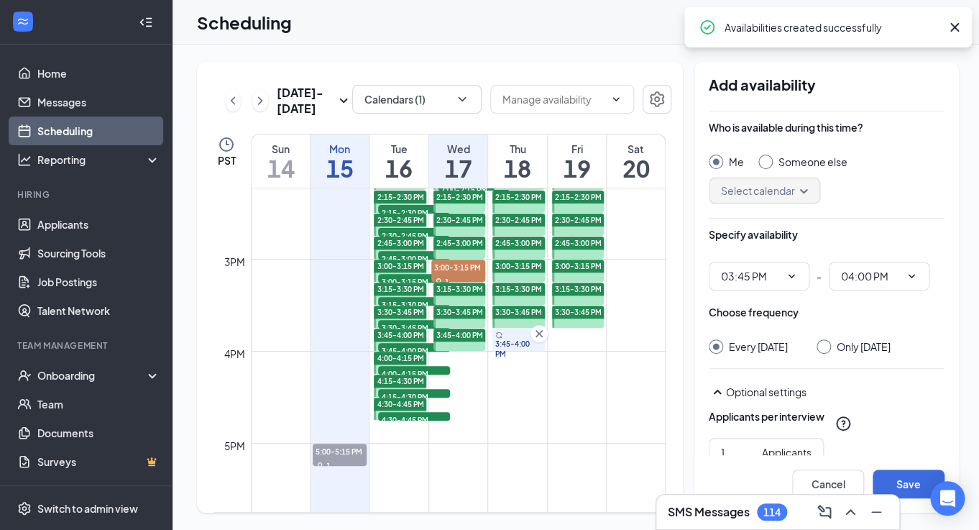
click at [826, 347] on input "Only [DATE]" at bounding box center [821, 344] width 10 height 10
radio input "true"
radio input "false"
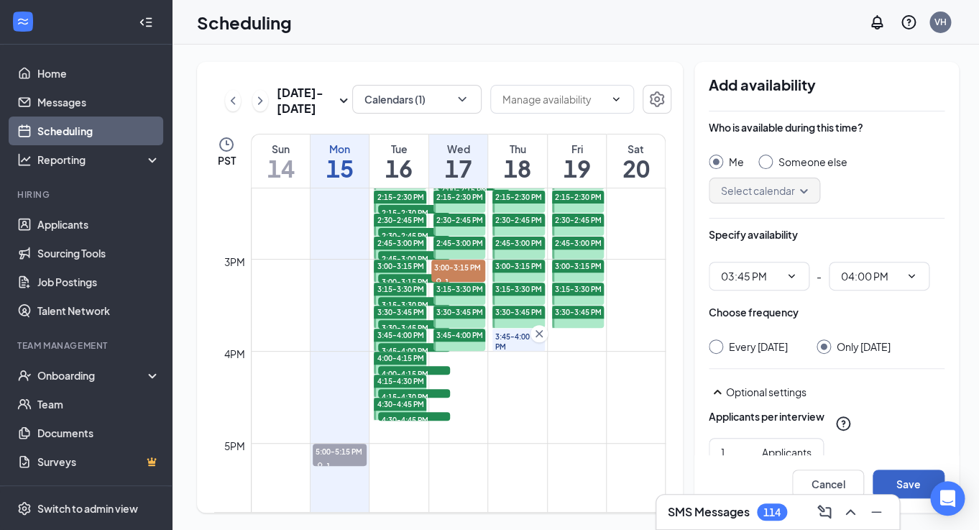
click at [903, 479] on button "Save" at bounding box center [908, 483] width 72 height 29
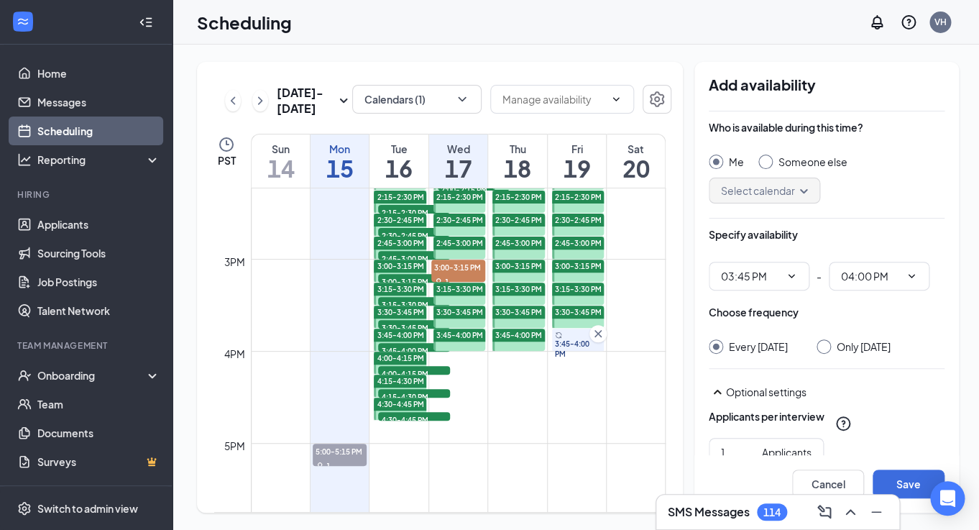
click at [818, 349] on div at bounding box center [823, 346] width 14 height 14
click at [817, 350] on div at bounding box center [823, 346] width 14 height 14
click at [817, 346] on input "Only [DATE]" at bounding box center [821, 344] width 10 height 10
radio input "true"
radio input "false"
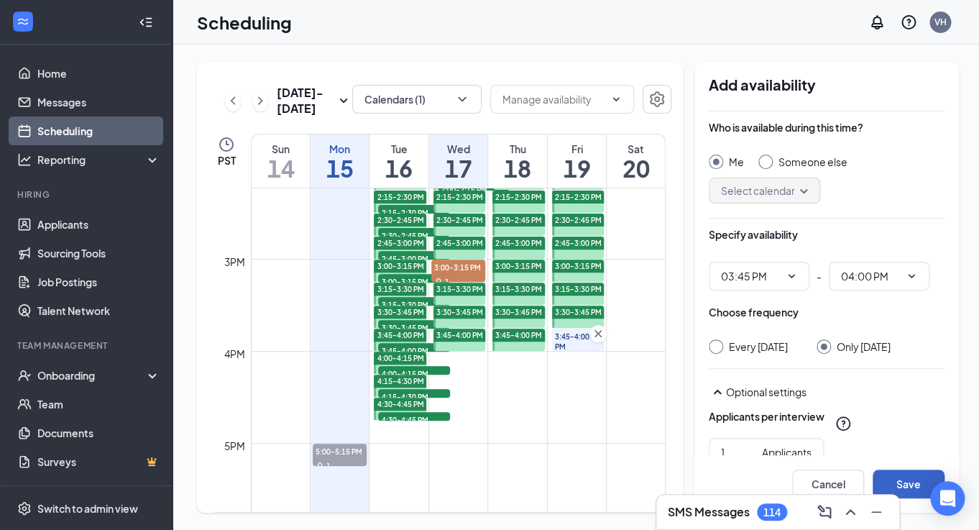
click at [901, 482] on button "Save" at bounding box center [908, 483] width 72 height 29
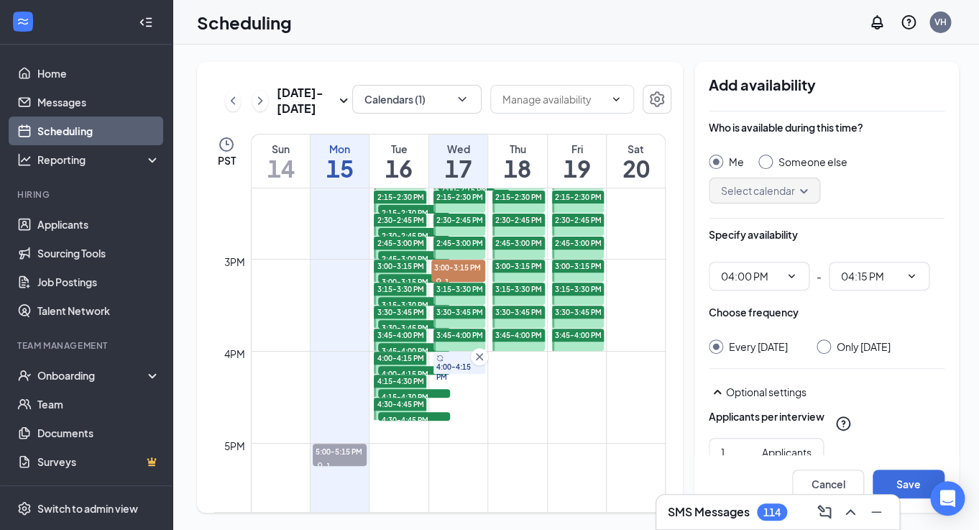
click at [831, 348] on div at bounding box center [823, 346] width 14 height 14
click at [826, 345] on input "Only [DATE]" at bounding box center [821, 344] width 10 height 10
radio input "true"
radio input "false"
click at [895, 487] on button "Save" at bounding box center [908, 483] width 72 height 29
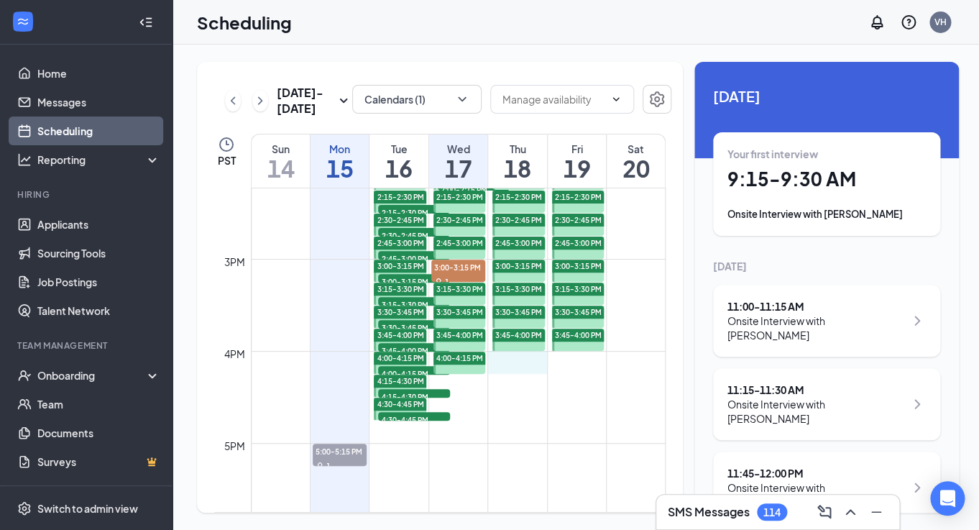
drag, startPoint x: 495, startPoint y: 352, endPoint x: 496, endPoint y: 362, distance: 10.1
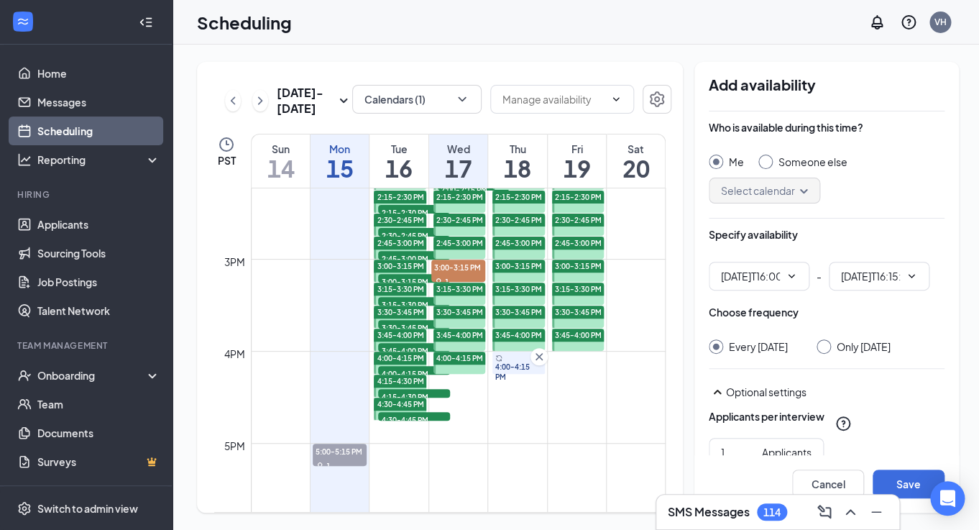
type input "04:00 PM"
type input "04:15 PM"
click at [828, 350] on div at bounding box center [823, 346] width 14 height 14
click at [826, 347] on input "Only [DATE]" at bounding box center [821, 344] width 10 height 10
radio input "true"
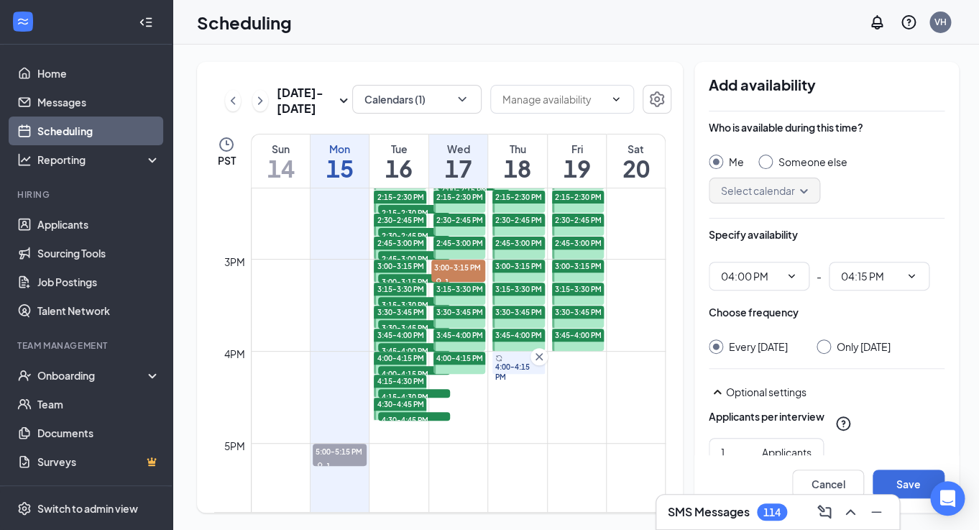
radio input "false"
click at [890, 482] on button "Save" at bounding box center [908, 483] width 72 height 29
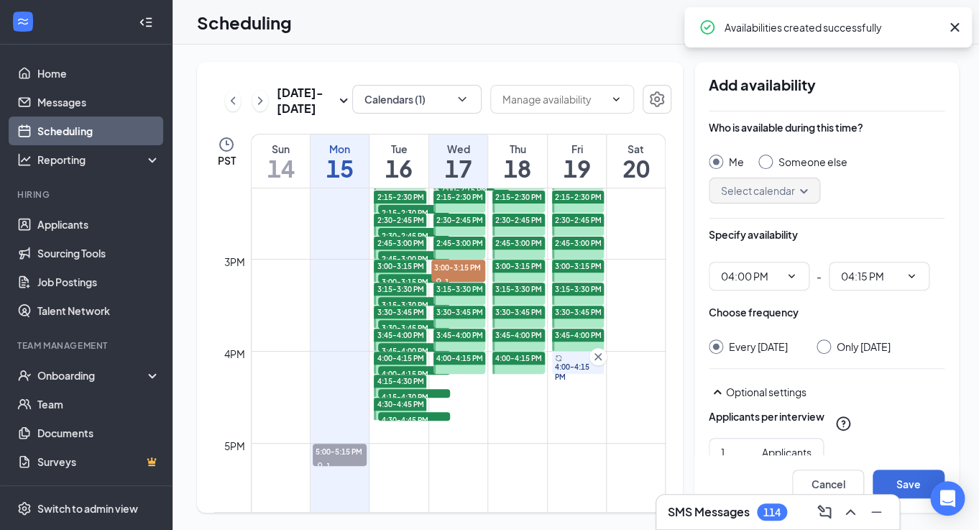
click at [816, 345] on input "Only [DATE]" at bounding box center [821, 344] width 10 height 10
radio input "true"
radio input "false"
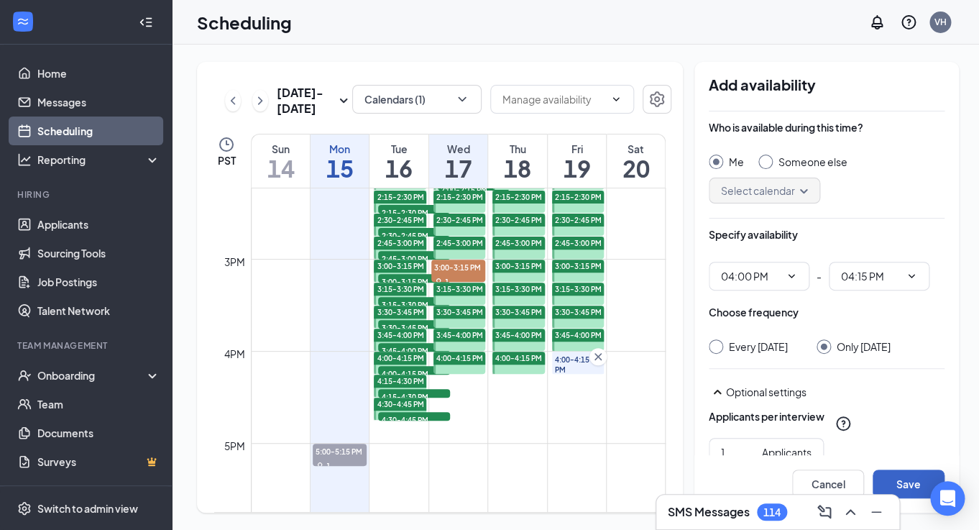
click at [916, 478] on button "Save" at bounding box center [908, 483] width 72 height 29
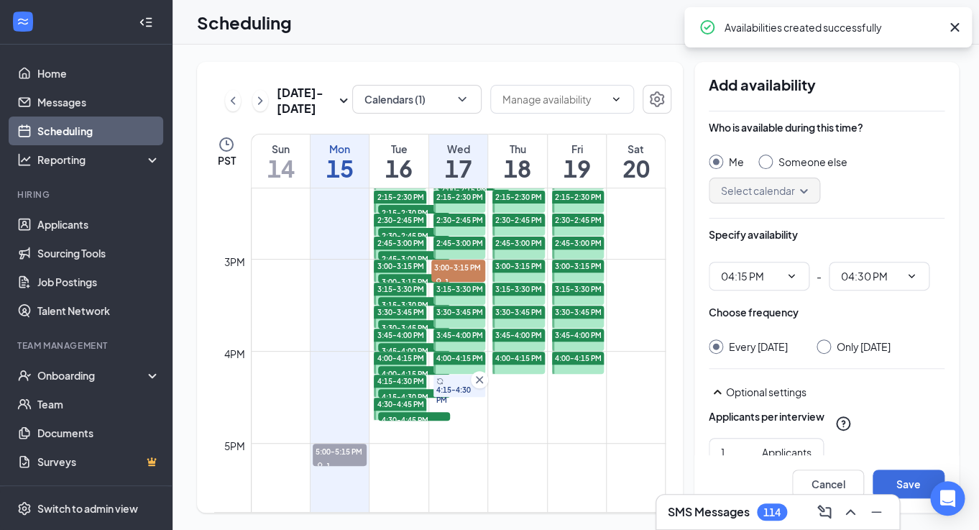
click at [826, 347] on input "Only [DATE]" at bounding box center [821, 344] width 10 height 10
radio input "true"
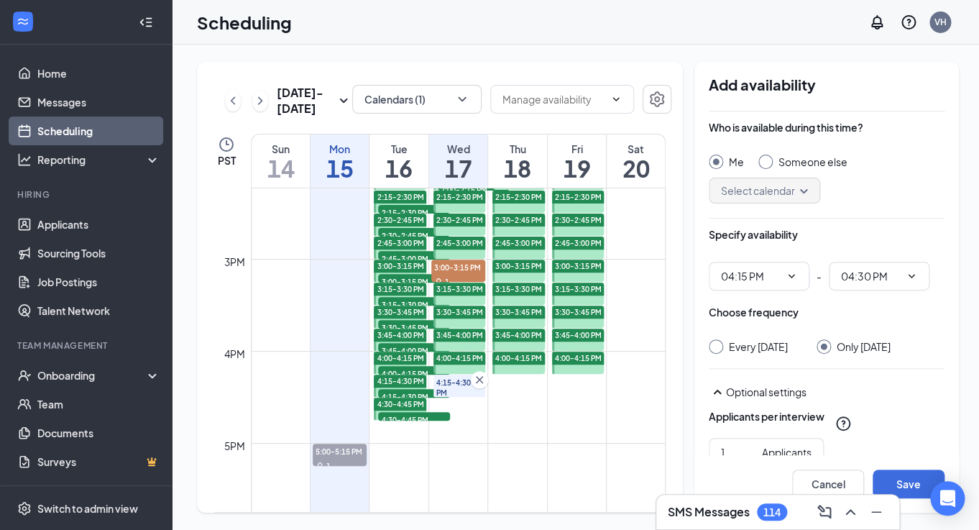
radio input "false"
click at [891, 487] on button "Save" at bounding box center [908, 483] width 72 height 29
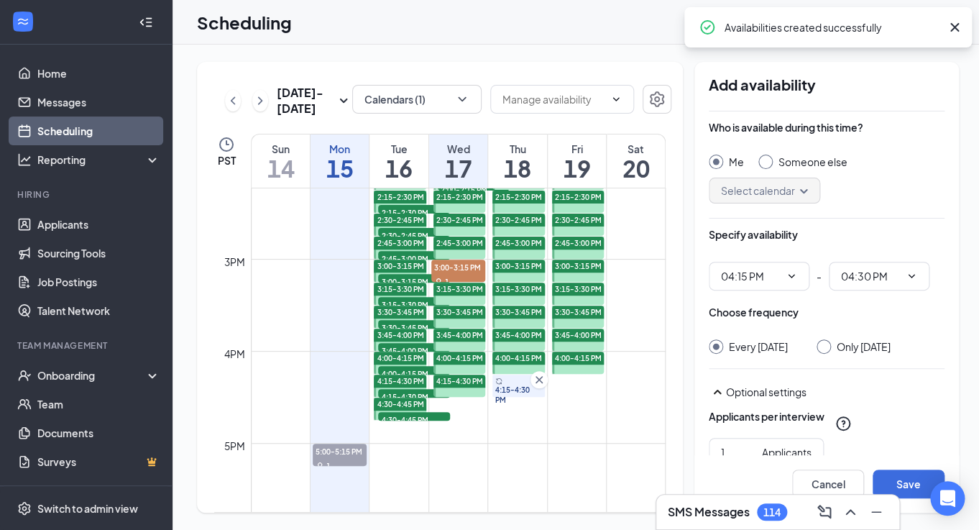
click at [835, 349] on div "Only [DATE]" at bounding box center [853, 346] width 74 height 14
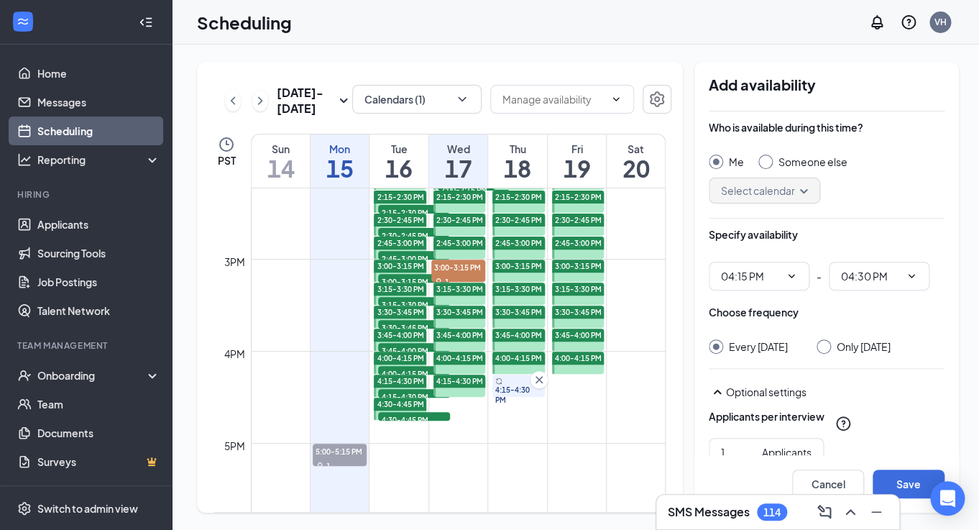
click at [826, 347] on input "Only [DATE]" at bounding box center [821, 344] width 10 height 10
radio input "true"
radio input "false"
click at [905, 488] on button "Save" at bounding box center [908, 483] width 72 height 29
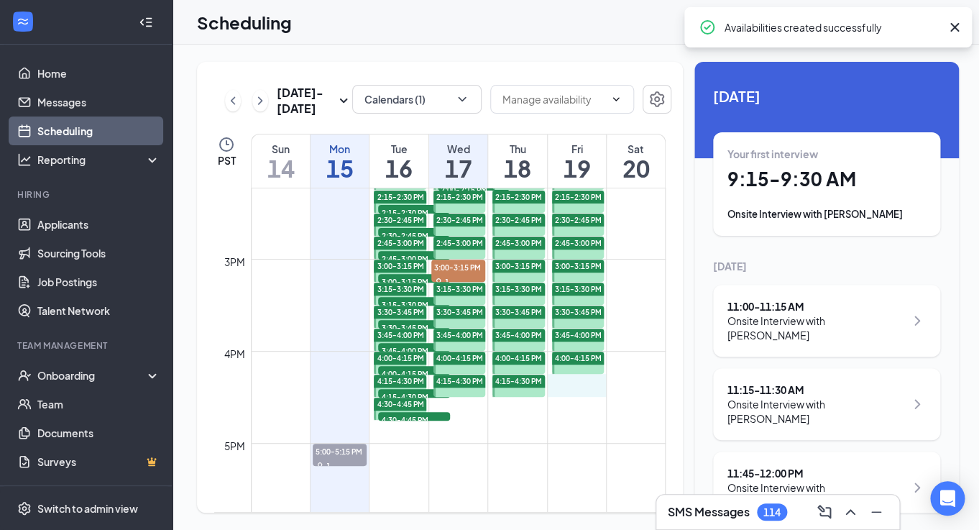
drag, startPoint x: 556, startPoint y: 380, endPoint x: 557, endPoint y: 388, distance: 8.0
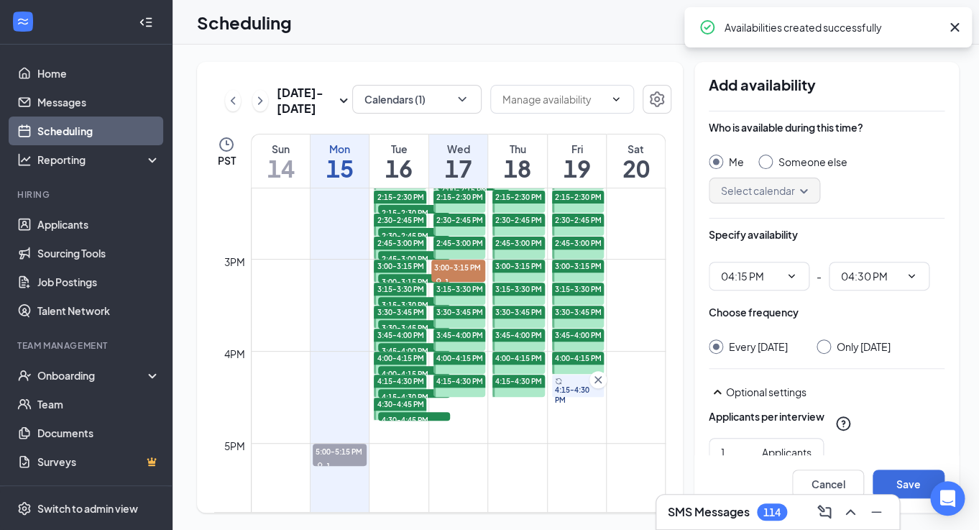
click at [817, 350] on div at bounding box center [823, 346] width 14 height 14
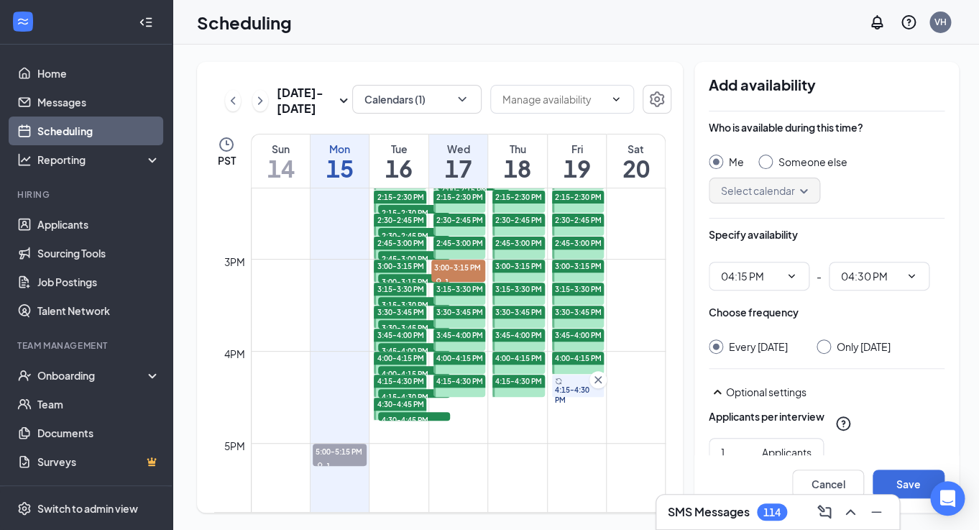
click at [819, 347] on input "Only [DATE]" at bounding box center [821, 344] width 10 height 10
radio input "true"
radio input "false"
click at [902, 486] on button "Save" at bounding box center [908, 483] width 72 height 29
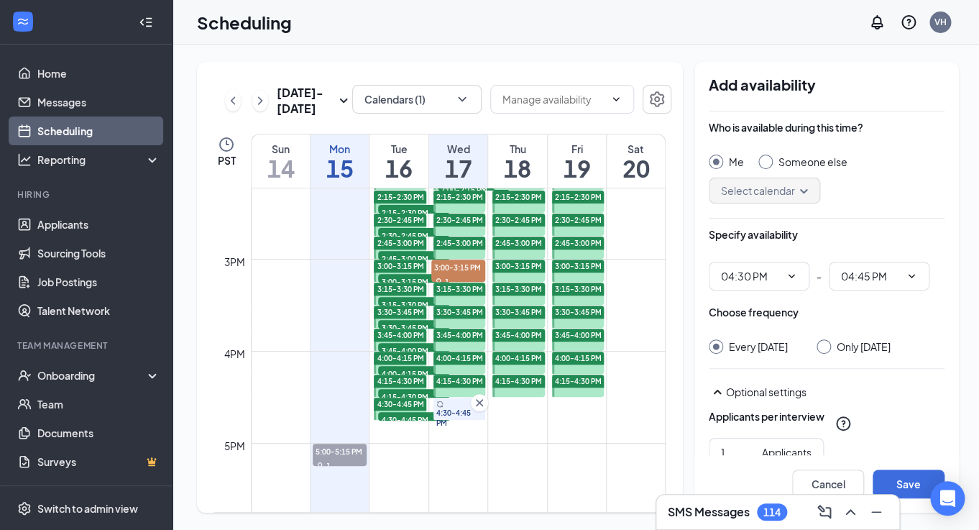
click at [826, 345] on input "Only [DATE]" at bounding box center [821, 344] width 10 height 10
radio input "true"
radio input "false"
click at [908, 482] on button "Save" at bounding box center [908, 483] width 72 height 29
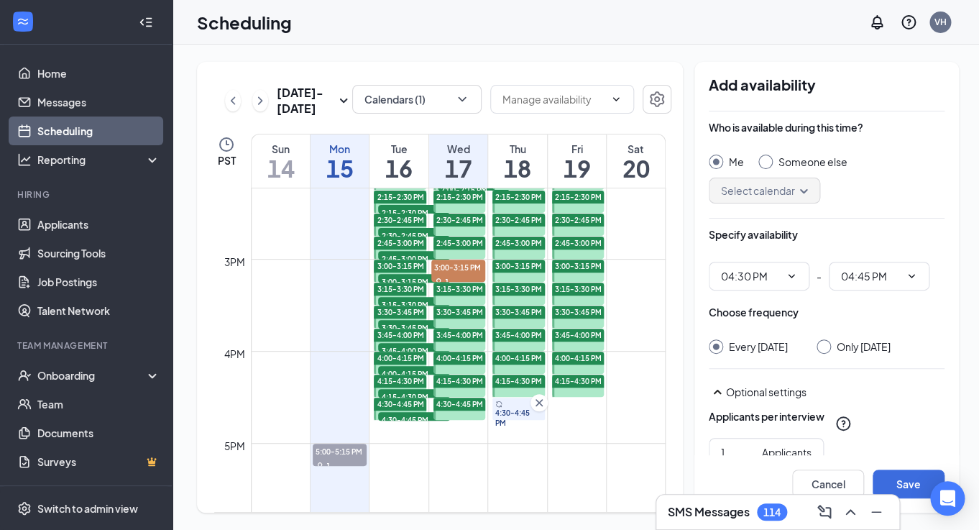
click at [824, 348] on input "Only [DATE]" at bounding box center [821, 344] width 10 height 10
radio input "true"
radio input "false"
click at [900, 492] on button "Save" at bounding box center [908, 483] width 72 height 29
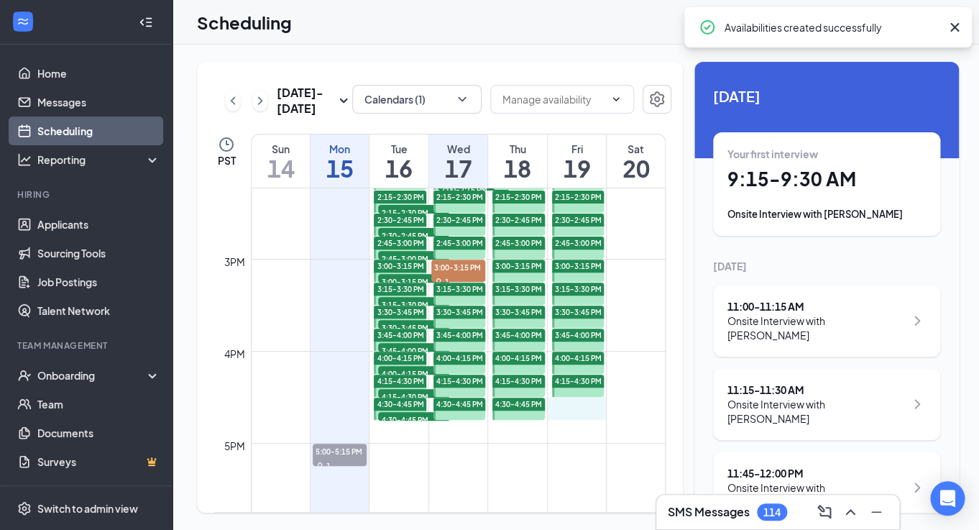
drag, startPoint x: 576, startPoint y: 402, endPoint x: 576, endPoint y: 415, distance: 12.9
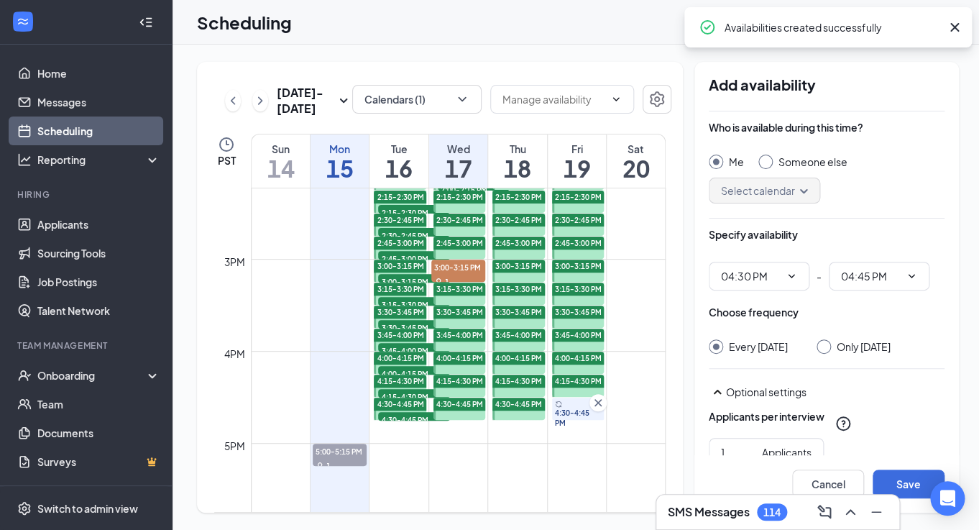
click at [821, 347] on div at bounding box center [823, 346] width 14 height 14
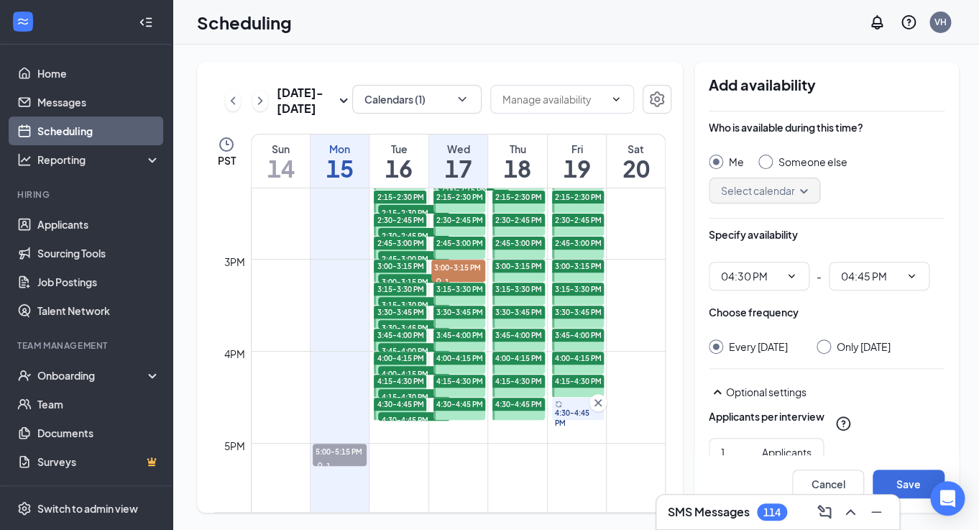
click at [819, 347] on input "Only [DATE]" at bounding box center [821, 344] width 10 height 10
radio input "true"
radio input "false"
click at [895, 479] on button "Save" at bounding box center [908, 483] width 72 height 29
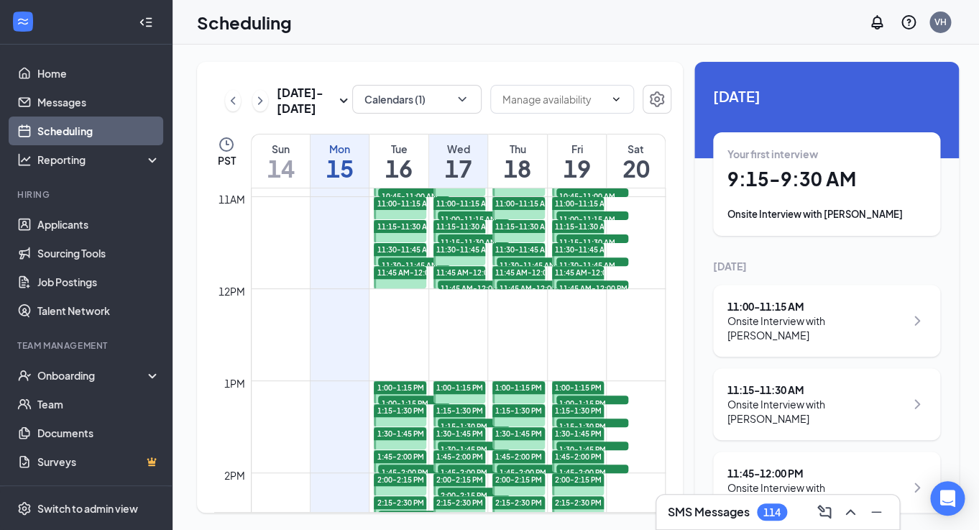
scroll to position [974, 0]
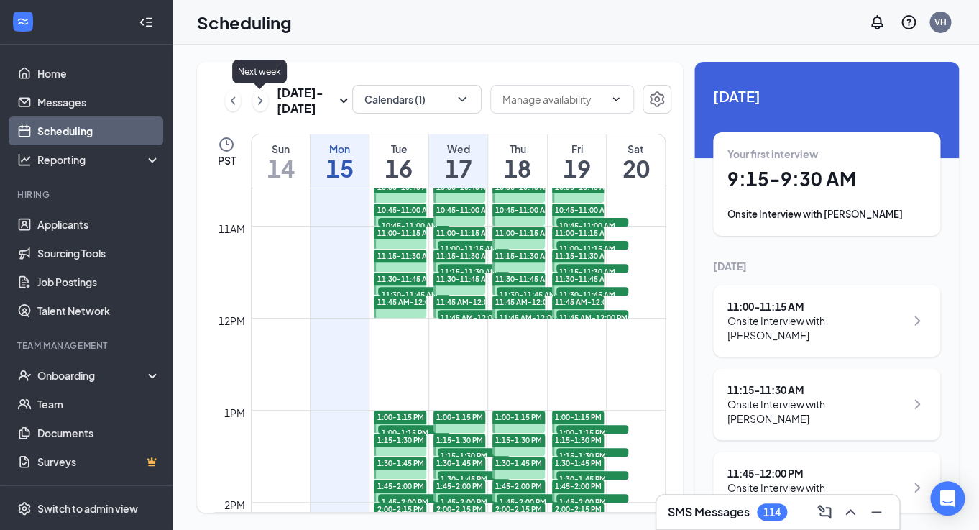
click at [259, 108] on icon "ChevronRight" at bounding box center [260, 100] width 14 height 17
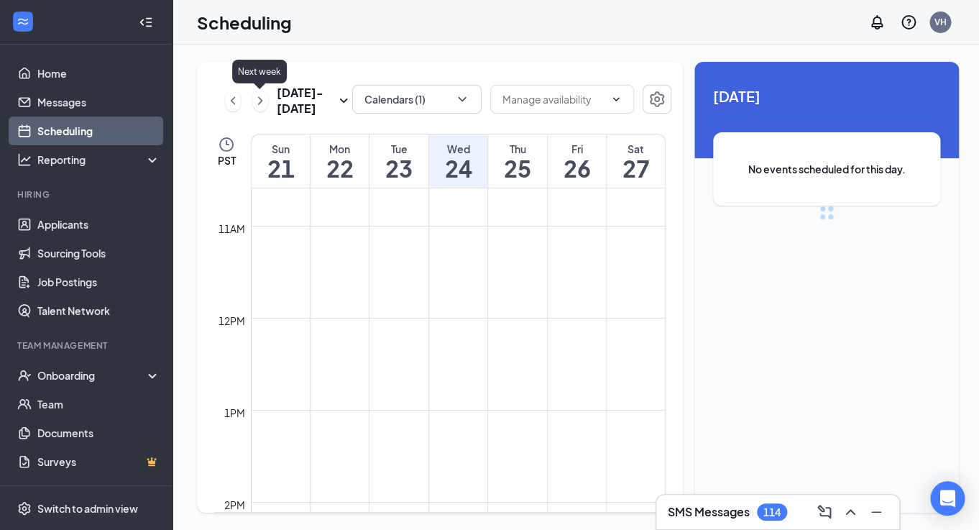
scroll to position [706, 0]
click at [228, 106] on icon "ChevronLeft" at bounding box center [233, 100] width 14 height 17
